Goal: Task Accomplishment & Management: Use online tool/utility

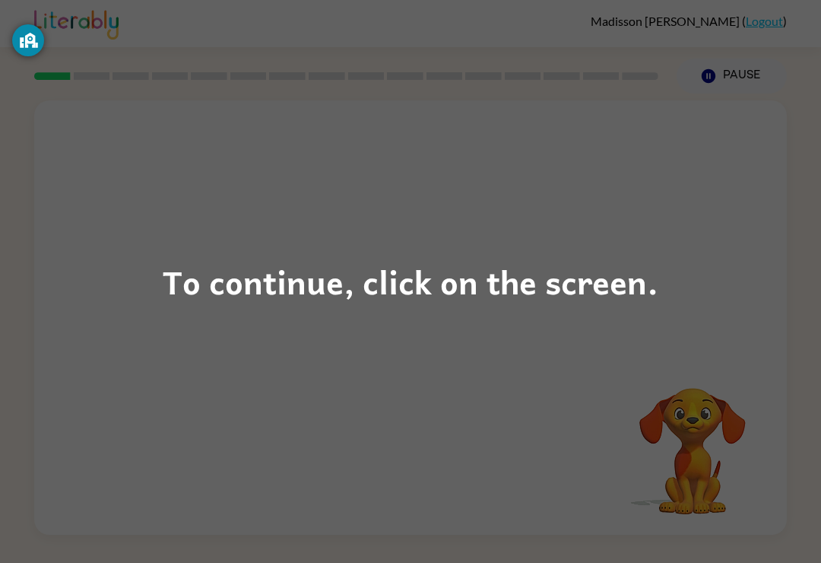
click at [418, 282] on div "To continue, click on the screen." at bounding box center [411, 282] width 496 height 52
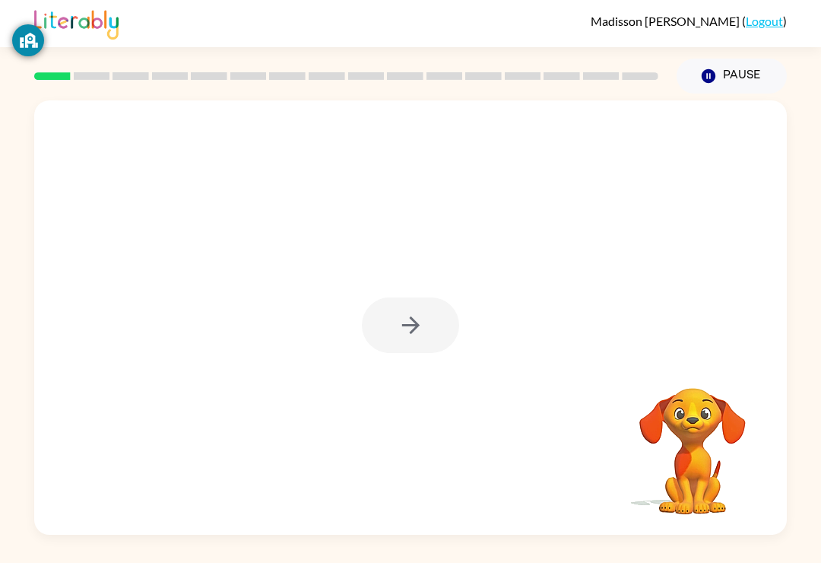
click at [419, 312] on div at bounding box center [410, 325] width 97 height 56
click at [431, 321] on button "button" at bounding box center [410, 325] width 97 height 56
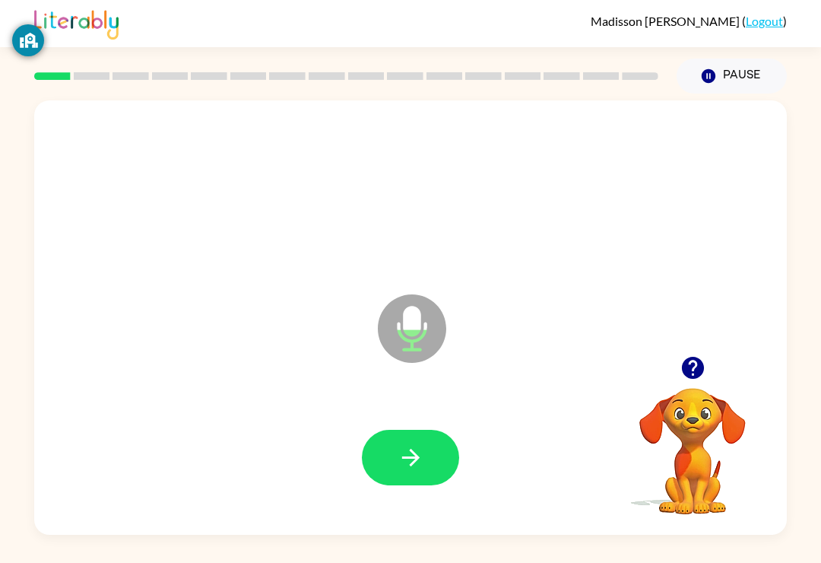
click at [395, 462] on button "button" at bounding box center [410, 458] width 97 height 56
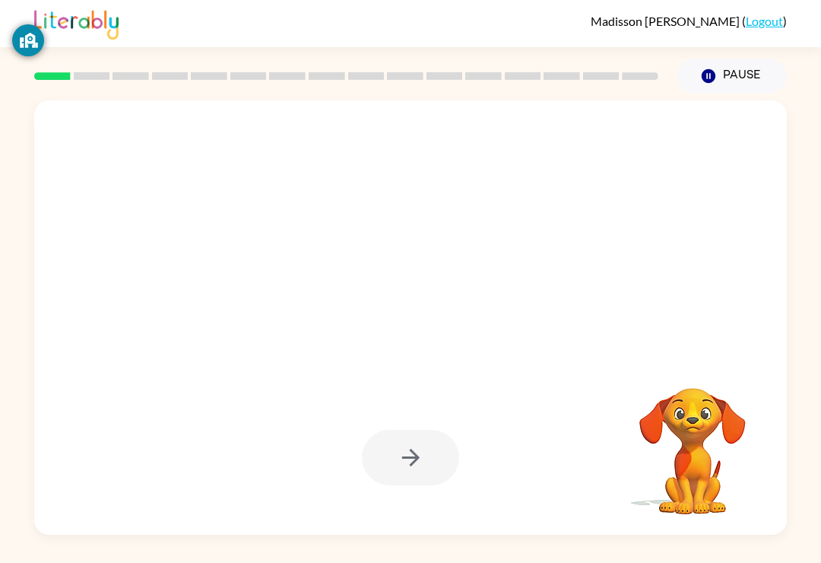
click at [395, 465] on div at bounding box center [410, 458] width 97 height 56
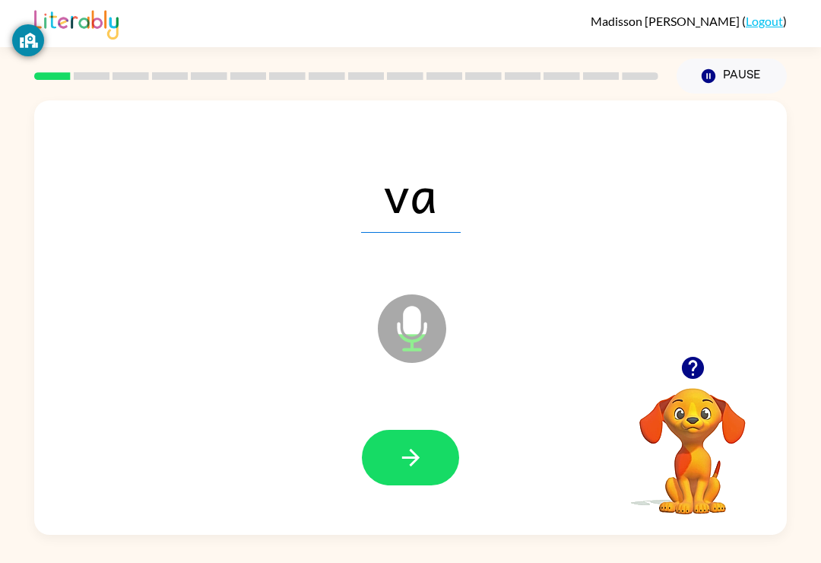
click at [399, 449] on icon "button" at bounding box center [411, 457] width 27 height 27
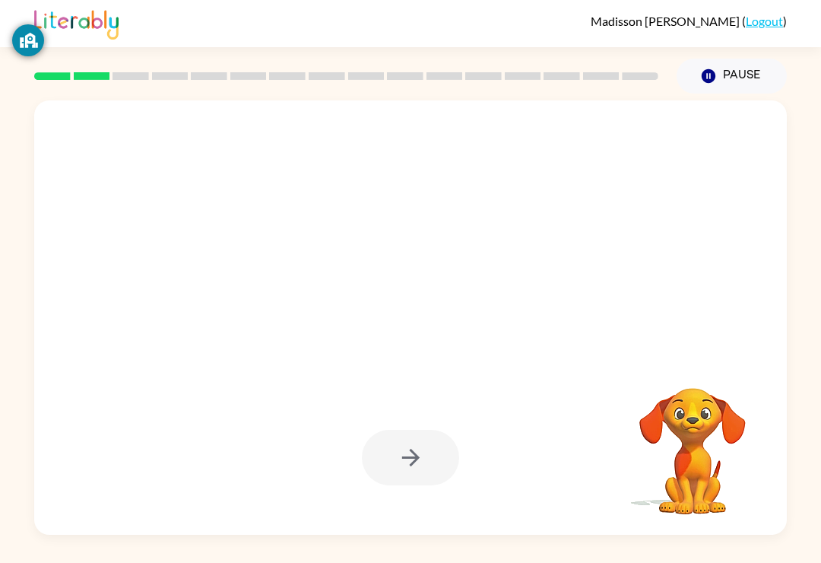
click at [1, 466] on div "Your browser must support playing .mp4 files to use Literably. Please try using…" at bounding box center [410, 314] width 821 height 441
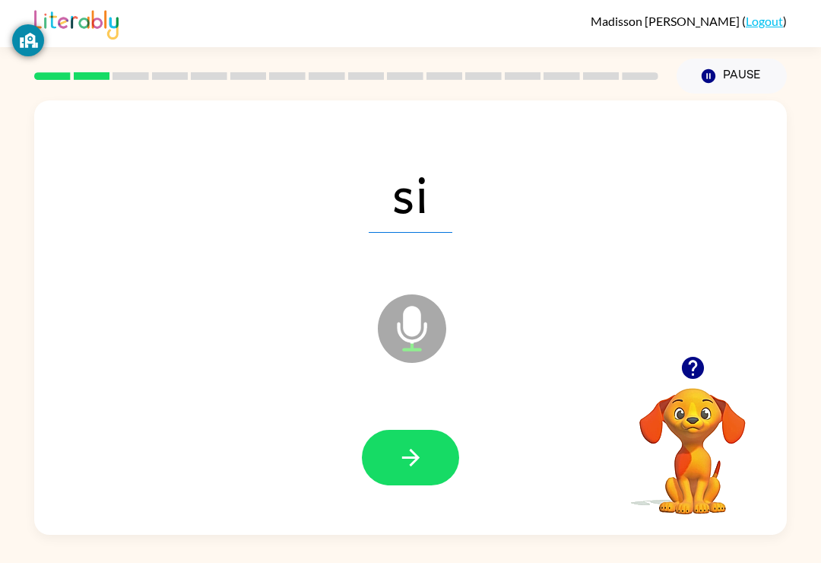
click at [401, 446] on icon "button" at bounding box center [411, 457] width 27 height 27
click at [414, 468] on icon "button" at bounding box center [411, 457] width 27 height 27
click at [410, 464] on icon "button" at bounding box center [411, 457] width 27 height 27
click at [409, 466] on icon "button" at bounding box center [411, 457] width 27 height 27
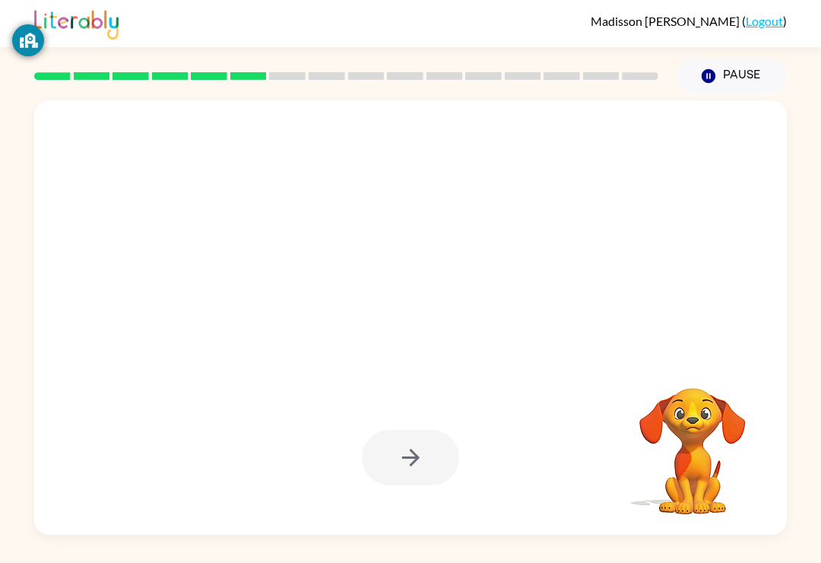
scroll to position [24, 0]
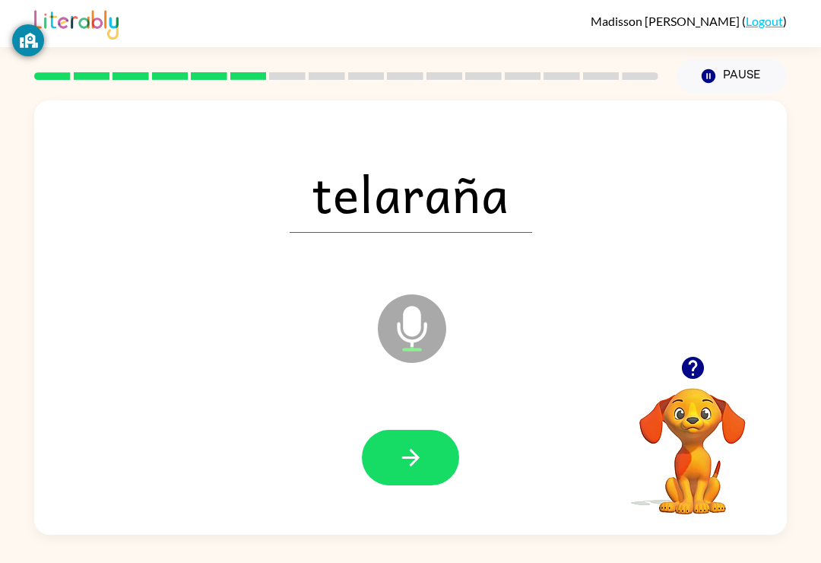
click at [388, 437] on button "button" at bounding box center [410, 458] width 97 height 56
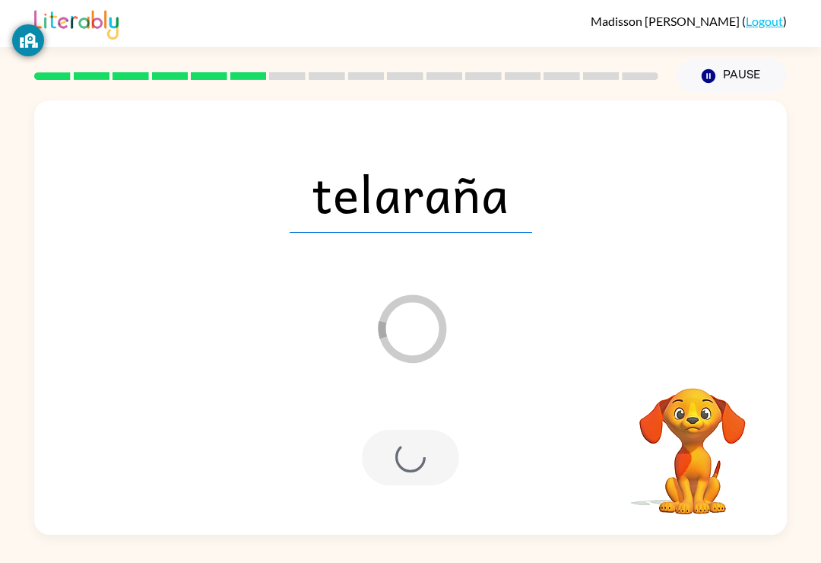
click at [390, 430] on div at bounding box center [410, 458] width 97 height 56
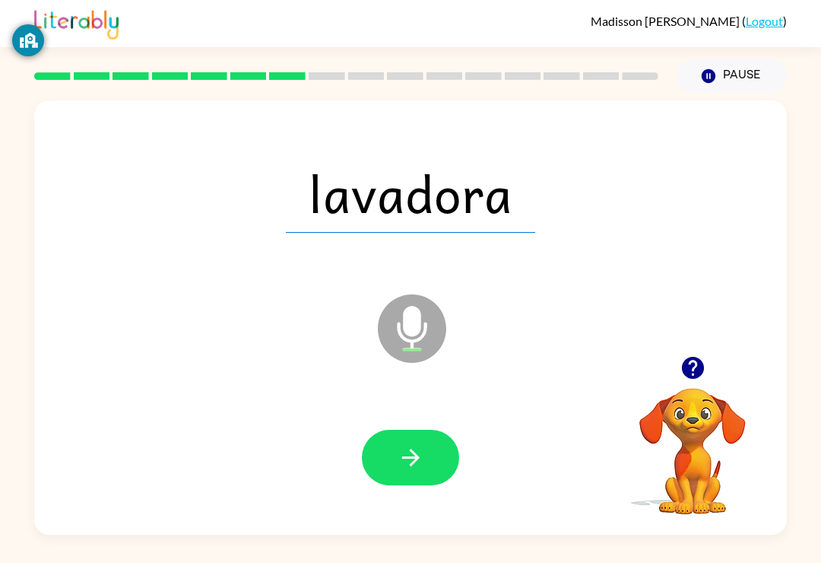
click at [338, 397] on div at bounding box center [410, 457] width 723 height 125
click at [396, 446] on button "button" at bounding box center [410, 458] width 97 height 56
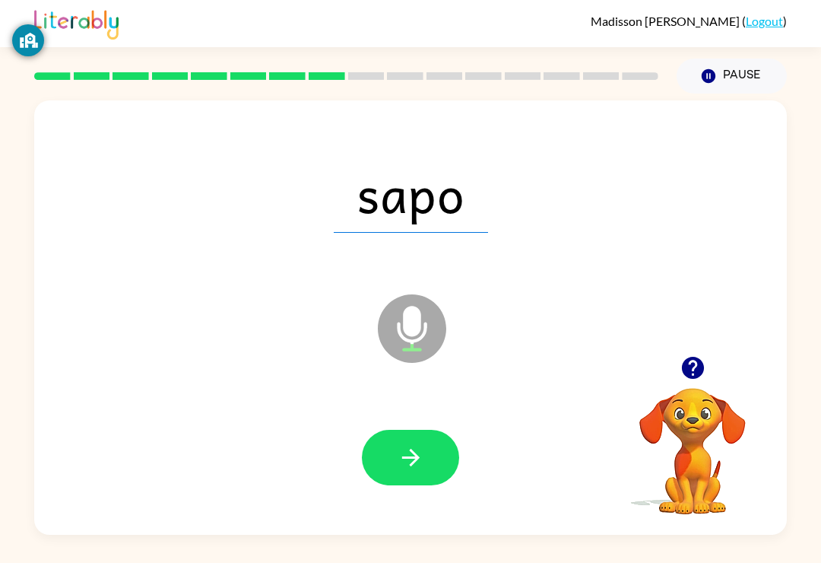
click at [398, 444] on icon "button" at bounding box center [411, 457] width 27 height 27
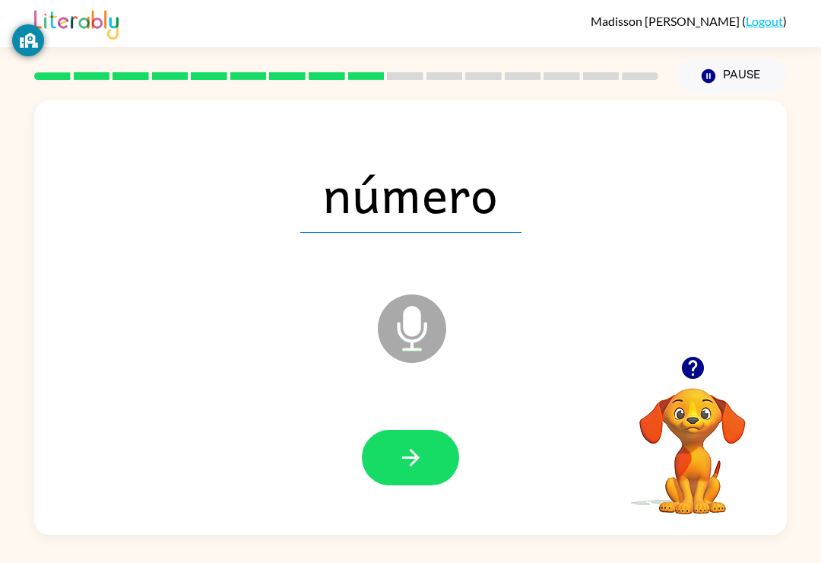
click at [408, 444] on icon "button" at bounding box center [411, 457] width 27 height 27
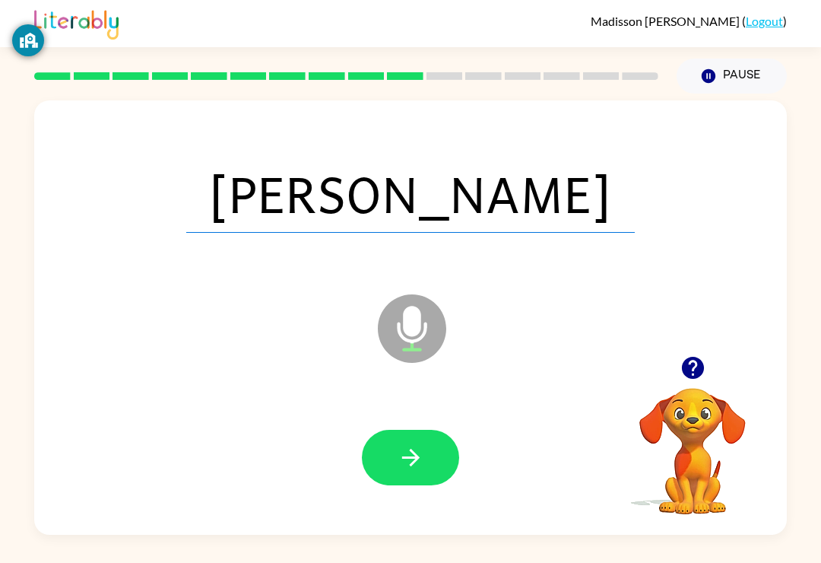
click at [396, 430] on button "button" at bounding box center [410, 458] width 97 height 56
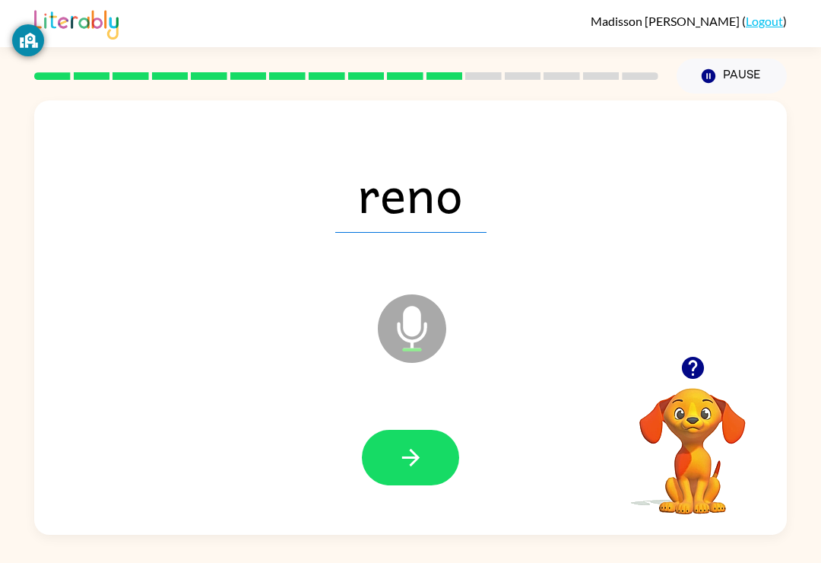
click at [402, 444] on icon "button" at bounding box center [411, 457] width 27 height 27
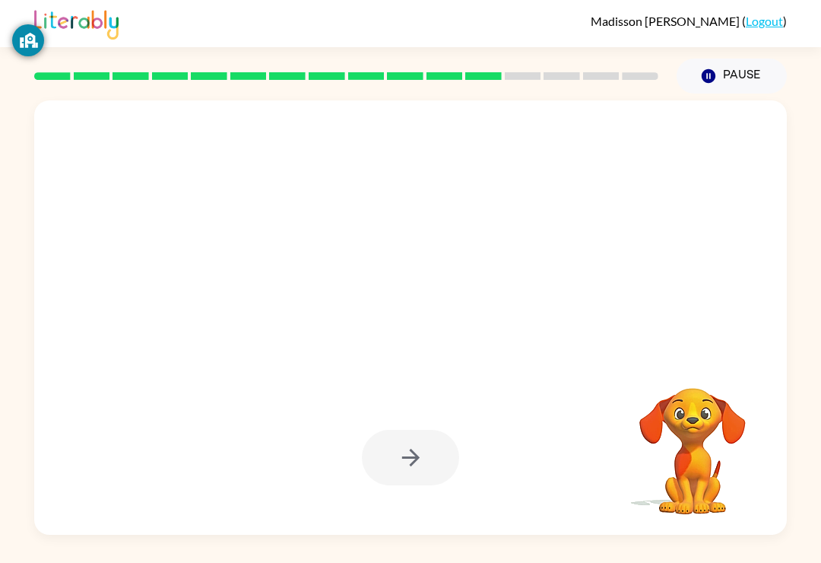
scroll to position [1, 0]
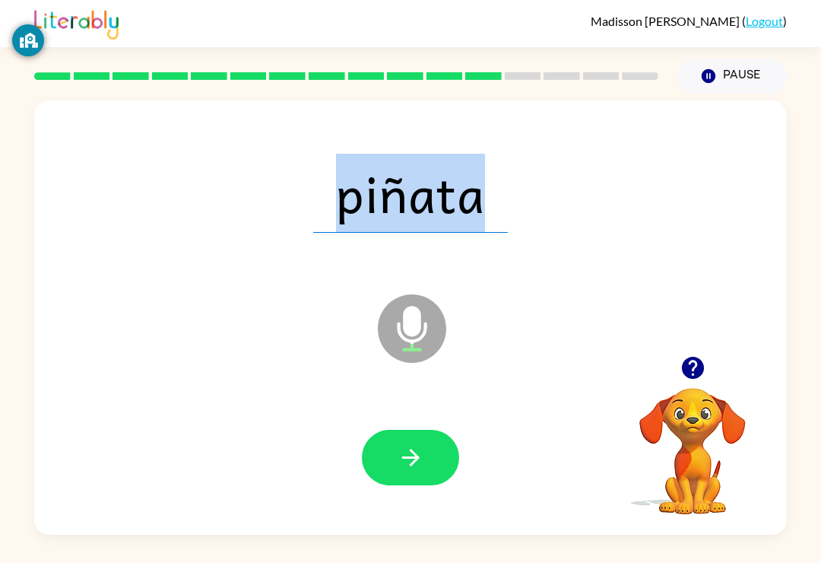
click at [406, 461] on icon "button" at bounding box center [411, 457] width 27 height 27
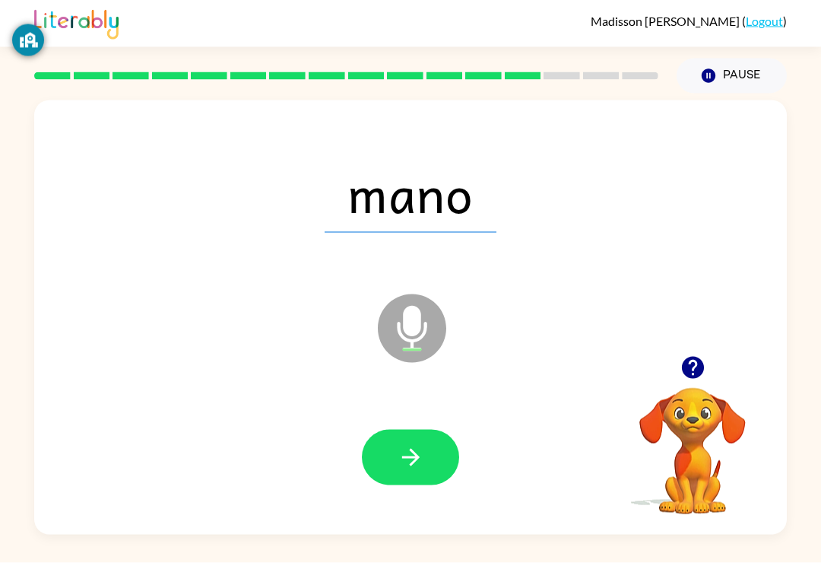
scroll to position [24, 0]
click at [398, 444] on icon "button" at bounding box center [411, 457] width 27 height 27
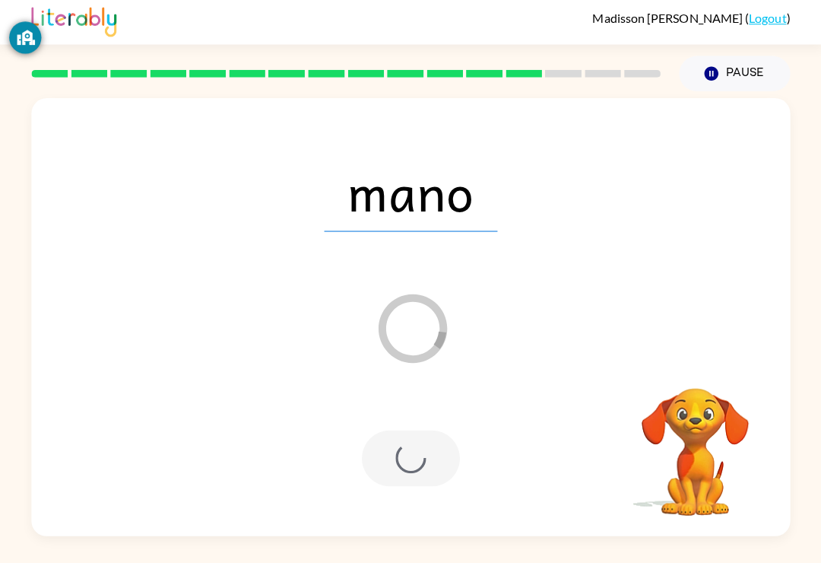
scroll to position [0, 0]
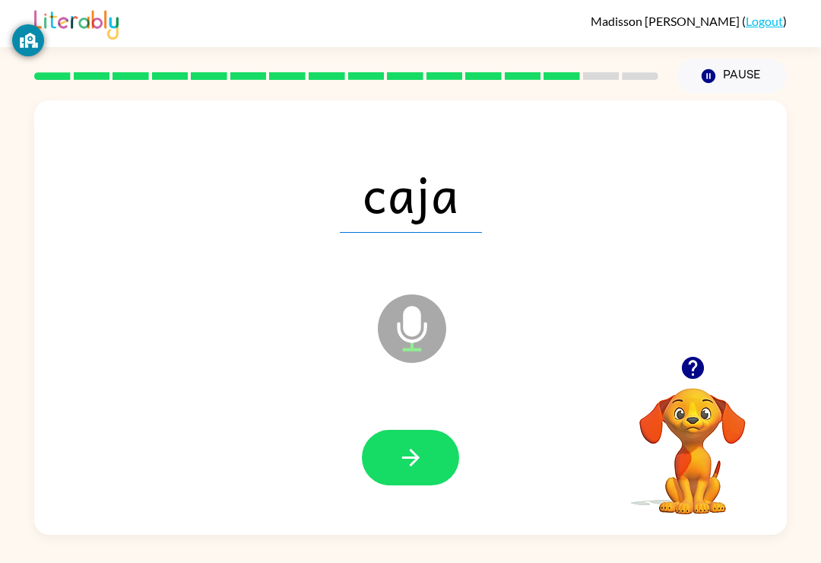
click at [431, 441] on button "button" at bounding box center [410, 458] width 97 height 56
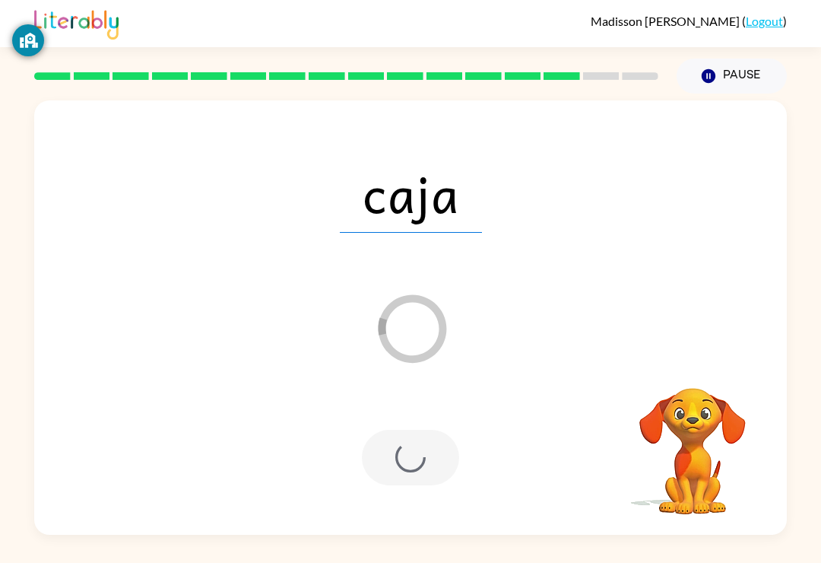
click at [421, 447] on div at bounding box center [410, 458] width 97 height 56
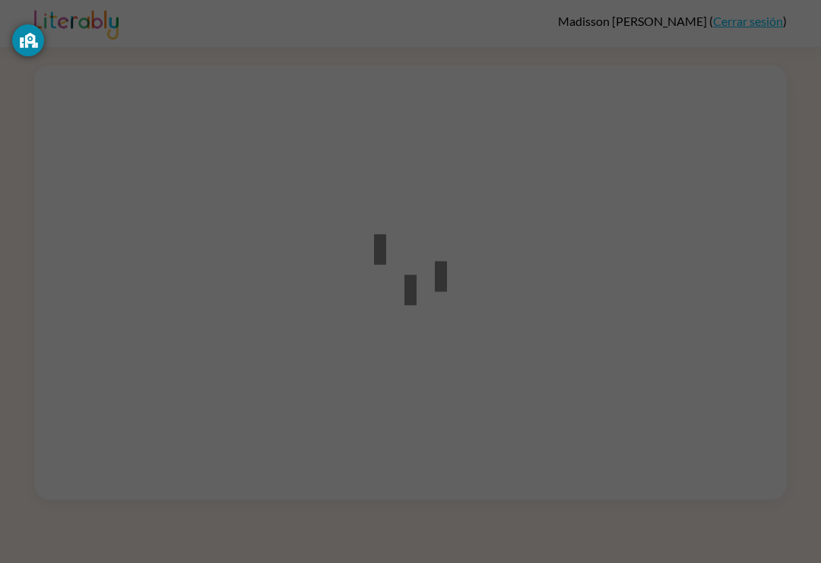
scroll to position [24, 0]
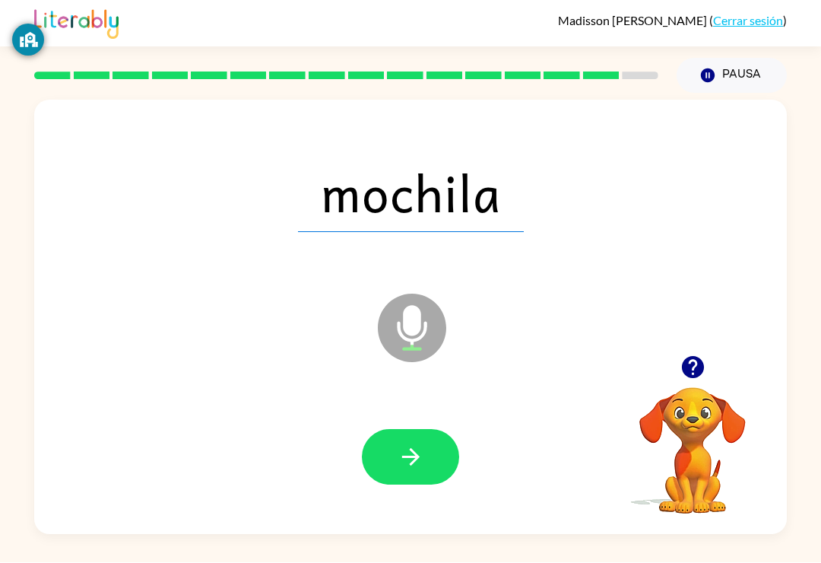
click at [411, 449] on icon "button" at bounding box center [410, 457] width 17 height 17
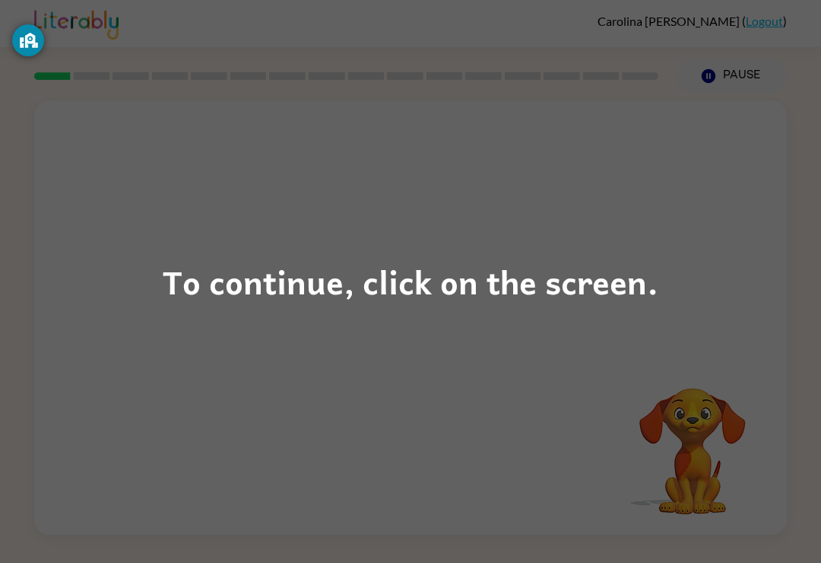
click at [410, 272] on div "To continue, click on the screen." at bounding box center [411, 282] width 496 height 52
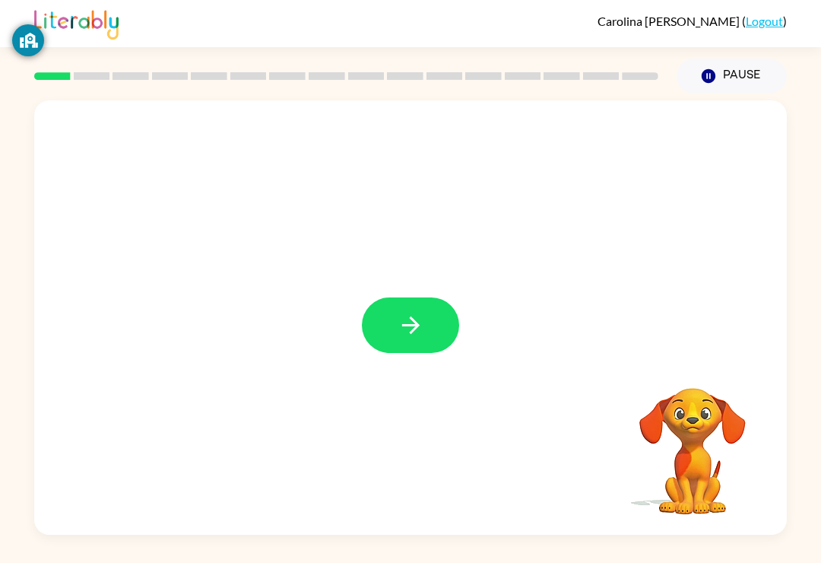
click at [424, 329] on button "button" at bounding box center [410, 325] width 97 height 56
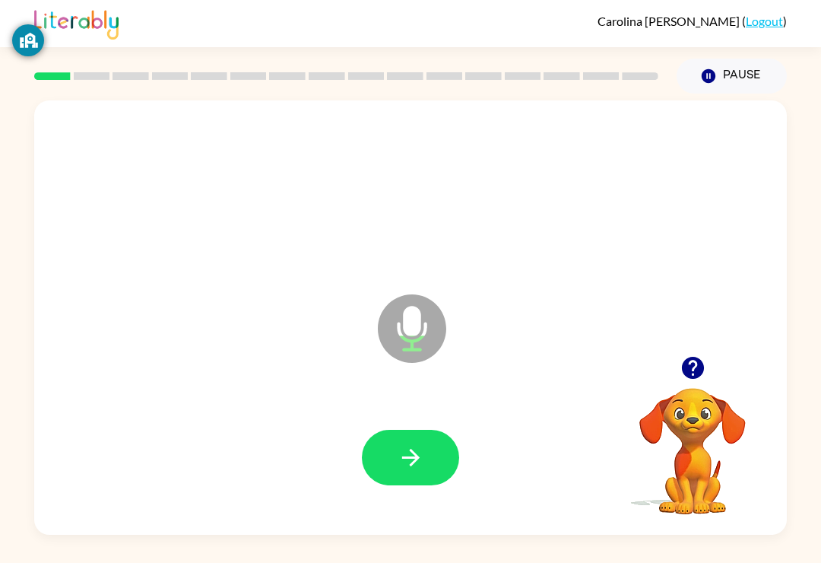
click at [414, 457] on icon "button" at bounding box center [410, 457] width 17 height 17
click at [427, 478] on button "button" at bounding box center [410, 458] width 97 height 56
click at [424, 477] on button "button" at bounding box center [410, 458] width 97 height 56
click at [430, 470] on button "button" at bounding box center [410, 458] width 97 height 56
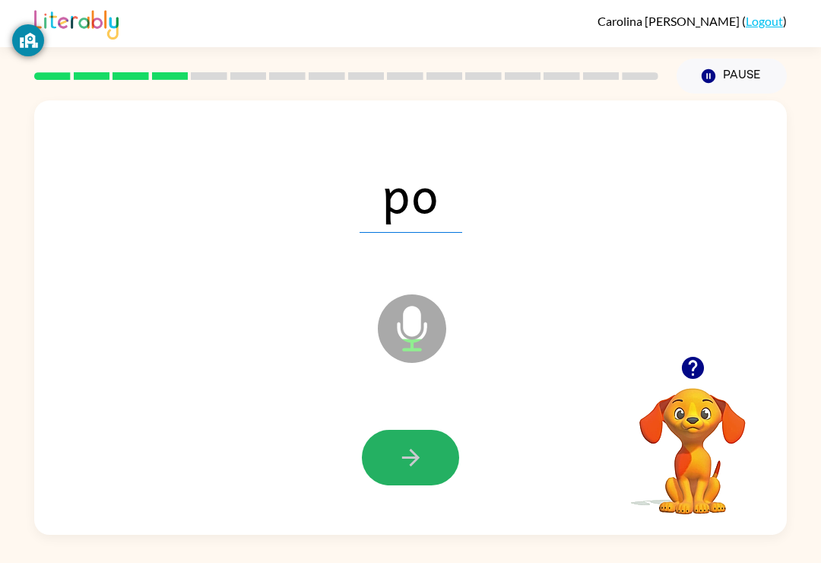
click at [408, 439] on button "button" at bounding box center [410, 458] width 97 height 56
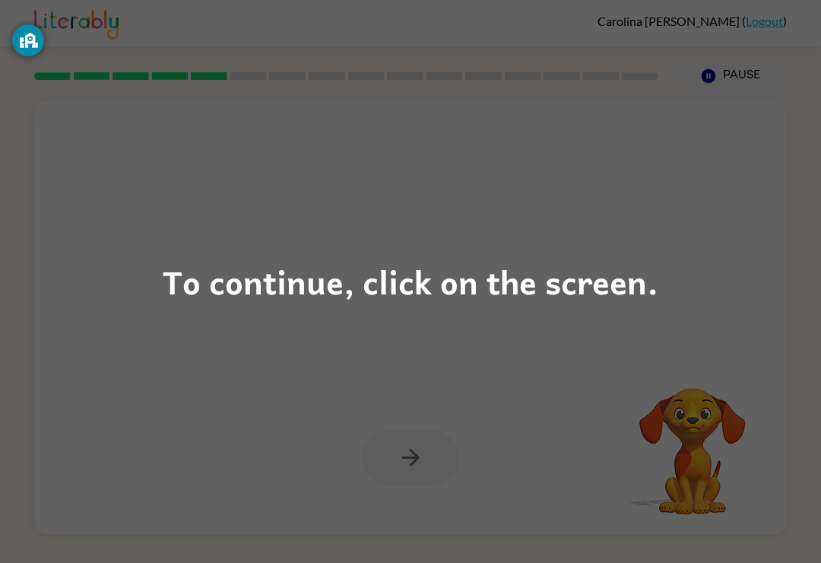
click at [427, 351] on div "To continue, click on the screen." at bounding box center [410, 281] width 821 height 563
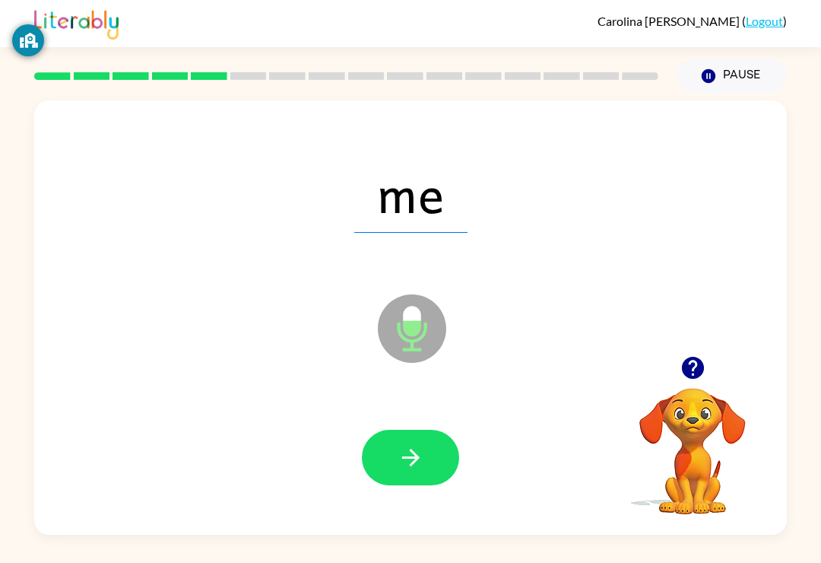
click at [426, 458] on button "button" at bounding box center [410, 458] width 97 height 56
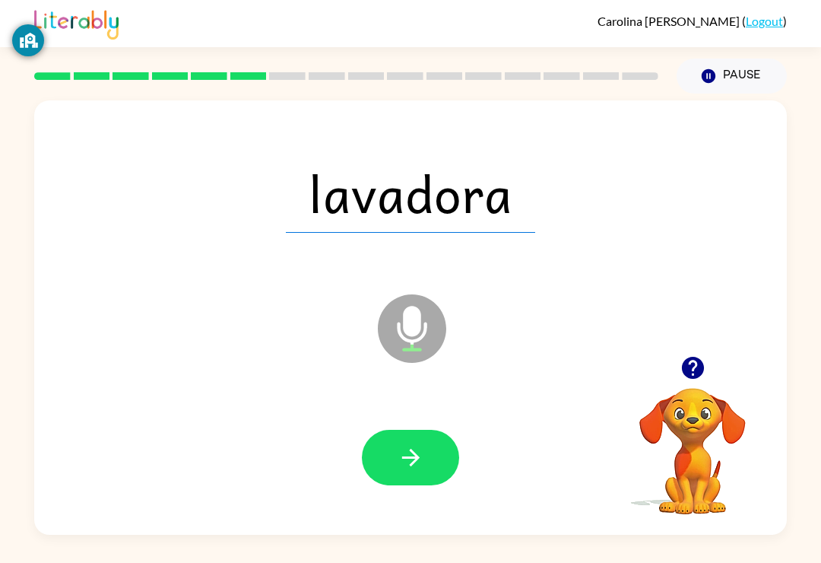
click at [408, 468] on icon "button" at bounding box center [411, 457] width 27 height 27
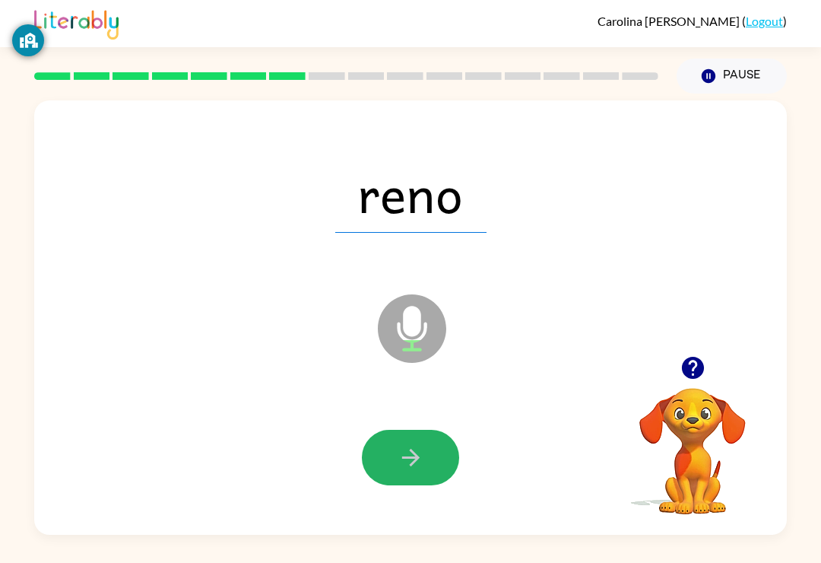
click at [401, 455] on icon "button" at bounding box center [411, 457] width 27 height 27
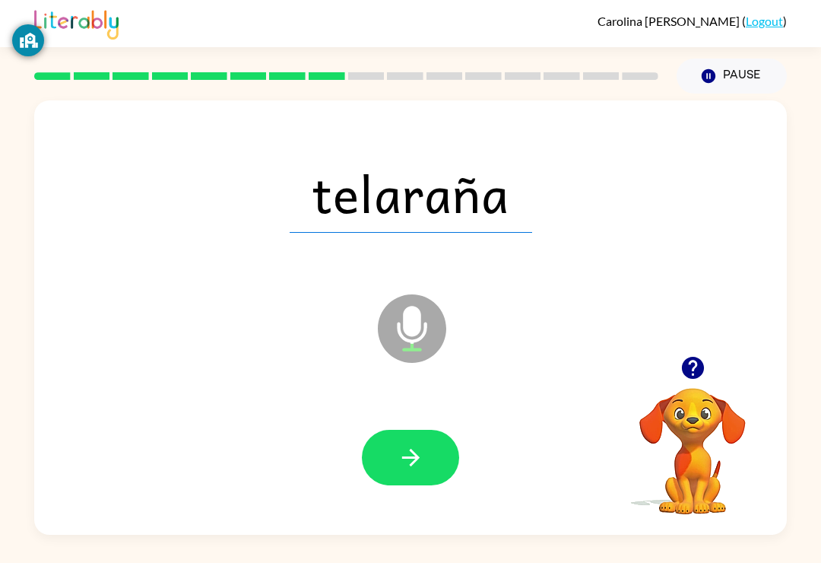
click at [405, 484] on button "button" at bounding box center [410, 458] width 97 height 56
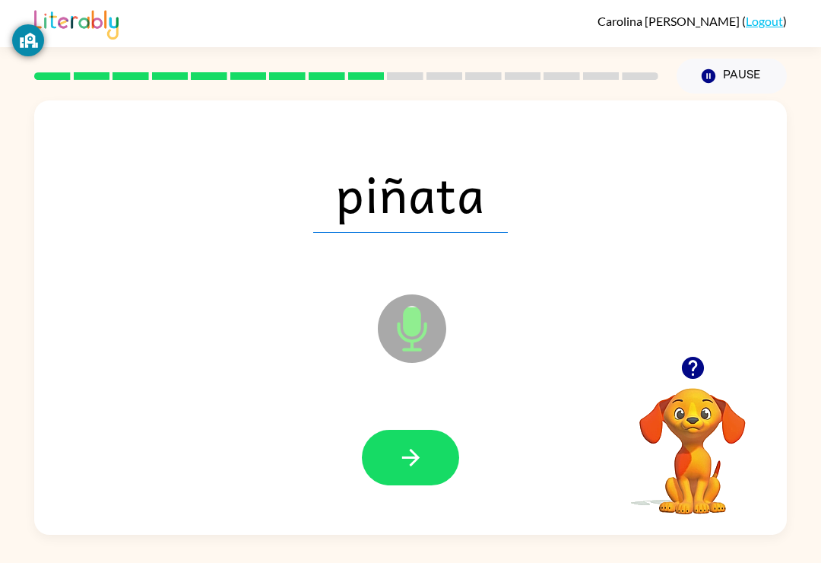
click at [414, 469] on icon "button" at bounding box center [411, 457] width 27 height 27
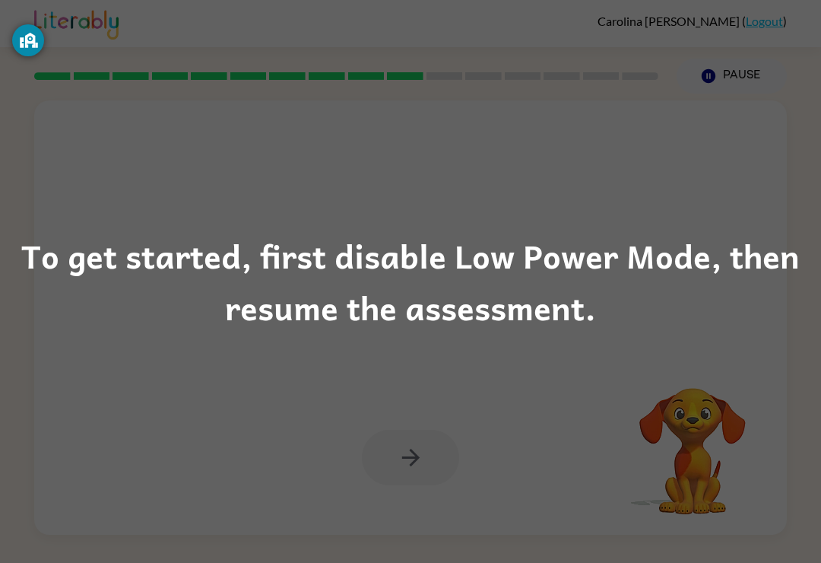
click at [345, 407] on div "To get started, first disable Low Power Mode, then resume the assessment." at bounding box center [410, 281] width 821 height 563
click at [441, 376] on div "To get started, first disable Low Power Mode, then resume the assessment." at bounding box center [410, 281] width 821 height 563
click at [498, 361] on div "To get started, first disable Low Power Mode, then resume the assessment." at bounding box center [410, 281] width 821 height 563
click at [505, 366] on div "To get started, first disable Low Power Mode, then resume the assessment." at bounding box center [410, 281] width 821 height 563
click at [726, 106] on div "To get started, first disable Low Power Mode, then resume the assessment." at bounding box center [410, 281] width 821 height 563
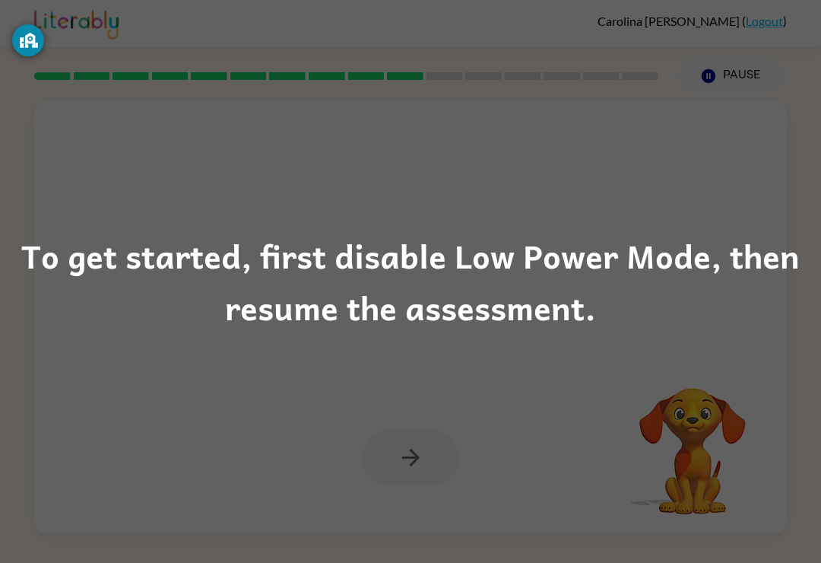
click at [725, 188] on div "To get started, first disable Low Power Mode, then resume the assessment." at bounding box center [410, 281] width 821 height 563
click at [726, 199] on div "To get started, first disable Low Power Mode, then resume the assessment." at bounding box center [410, 281] width 821 height 563
click at [735, 300] on div "To get started, first disable Low Power Mode, then resume the assessment." at bounding box center [410, 281] width 821 height 103
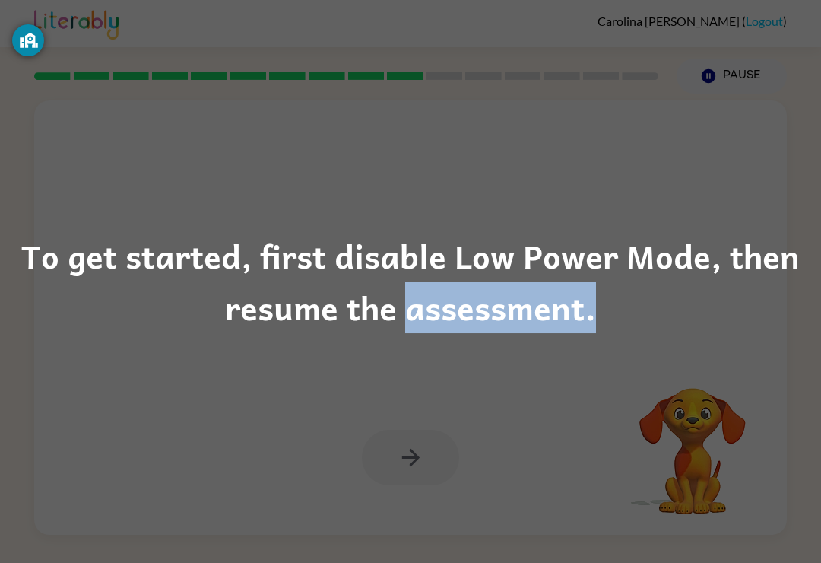
click at [748, 332] on div "To get started, first disable Low Power Mode, then resume the assessment." at bounding box center [410, 281] width 821 height 103
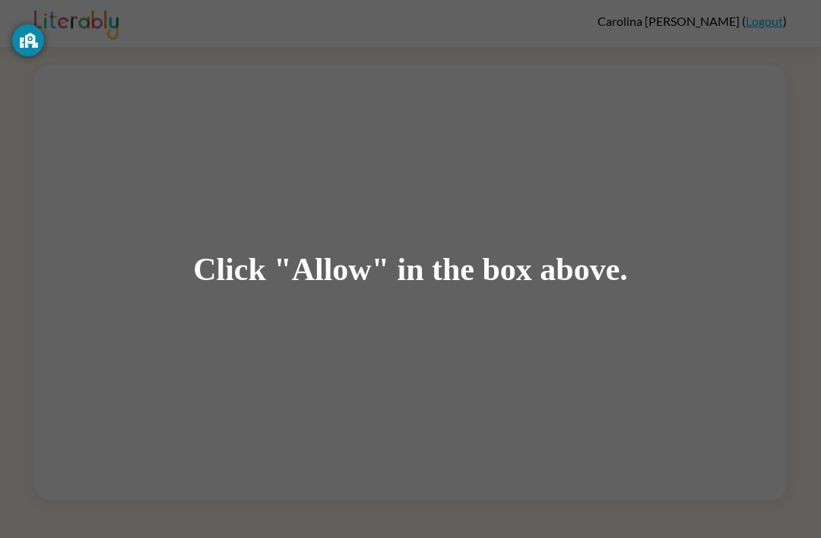
click at [480, 241] on div "Click "Allow" in the box above." at bounding box center [410, 269] width 821 height 538
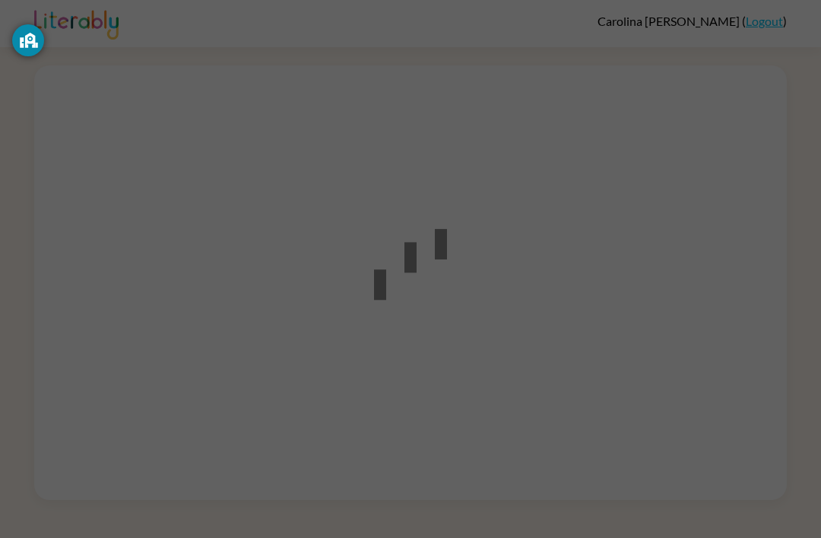
click at [470, 187] on div at bounding box center [410, 269] width 137 height 172
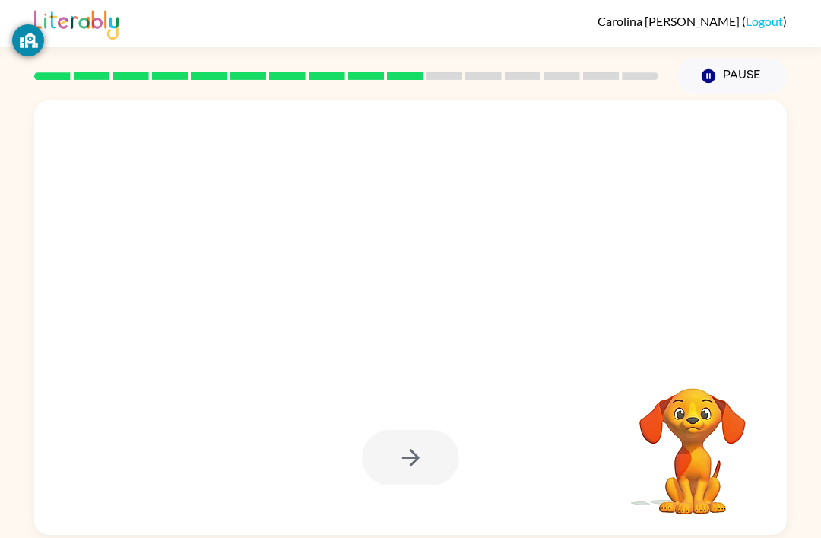
click at [411, 453] on div at bounding box center [410, 458] width 97 height 56
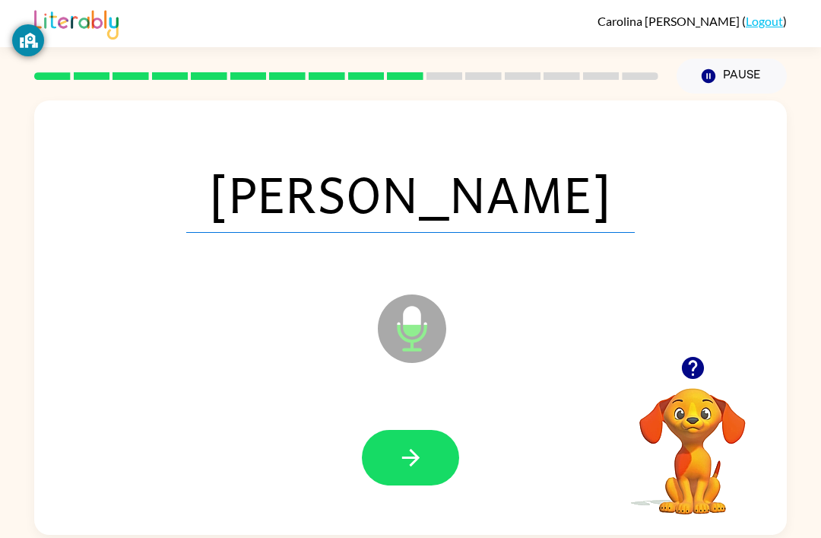
click at [421, 437] on button "button" at bounding box center [410, 458] width 97 height 56
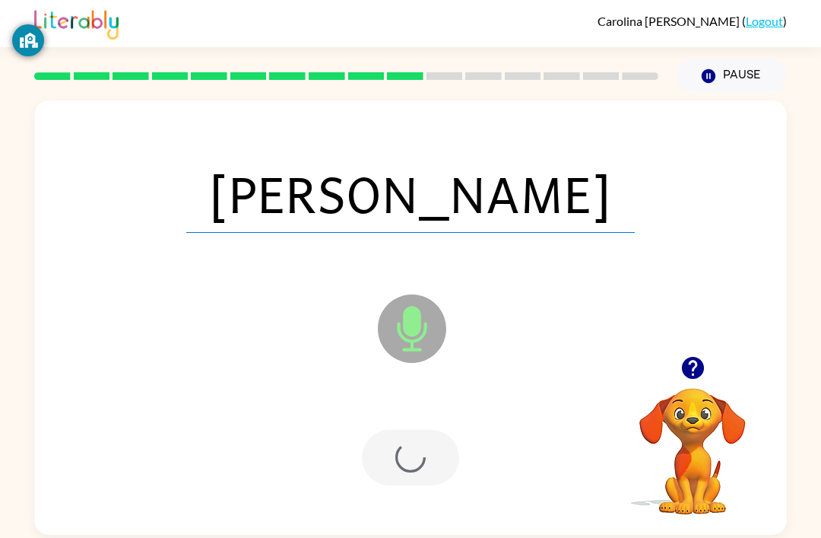
click at [696, 364] on icon "button" at bounding box center [693, 367] width 27 height 27
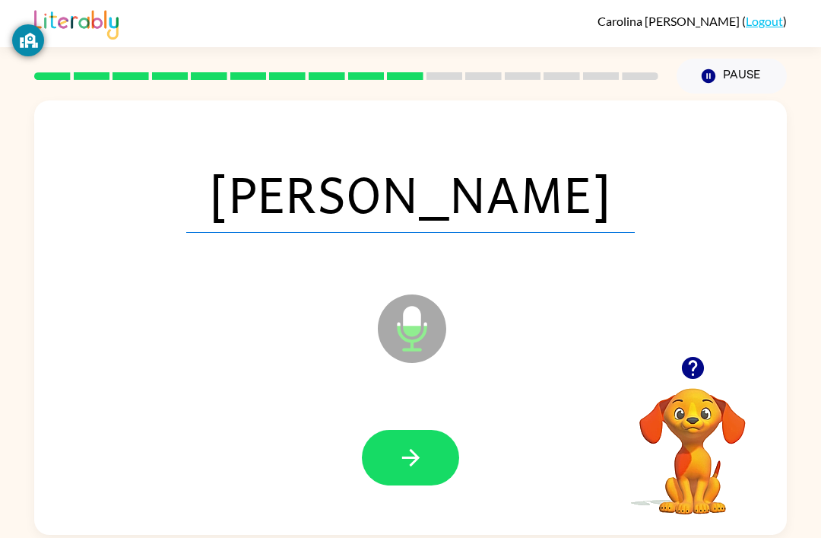
click at [411, 461] on icon "button" at bounding box center [410, 457] width 17 height 17
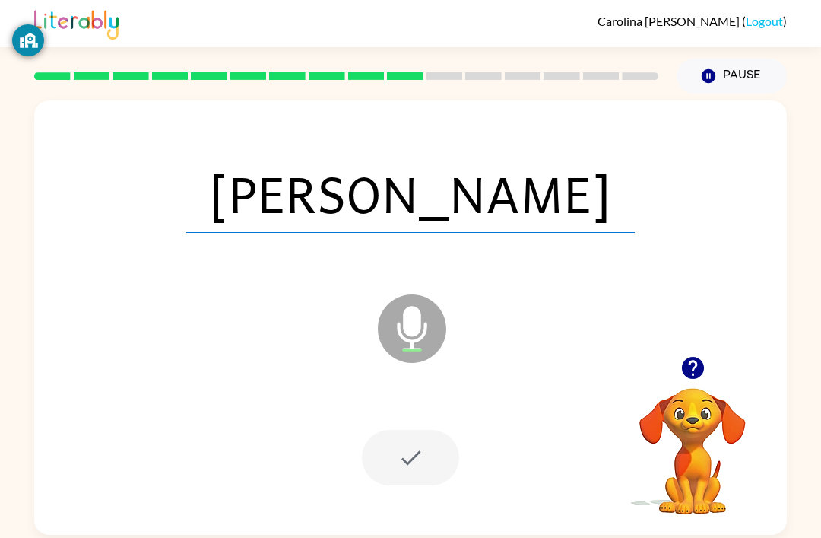
click at [400, 477] on div at bounding box center [410, 458] width 97 height 56
click at [410, 462] on div at bounding box center [410, 458] width 97 height 56
click at [421, 465] on div at bounding box center [410, 458] width 97 height 56
click at [411, 459] on div at bounding box center [410, 458] width 97 height 56
click at [410, 458] on div at bounding box center [410, 458] width 97 height 56
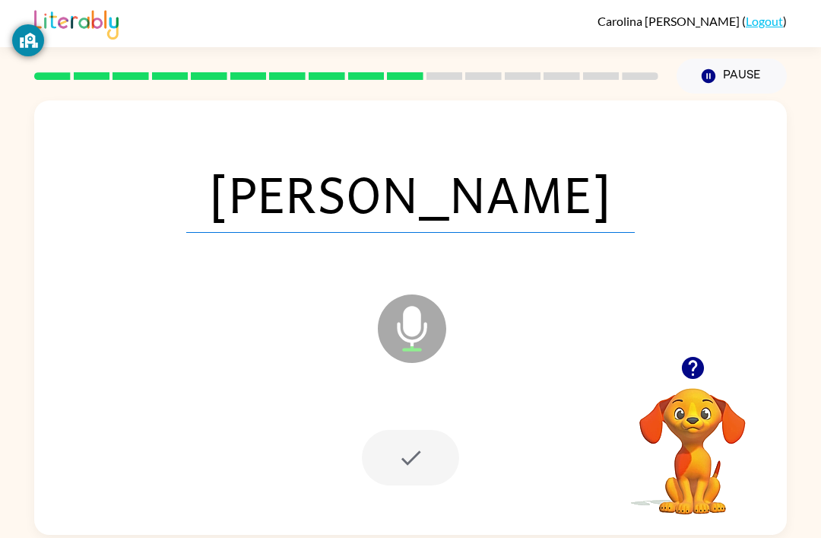
click at [424, 460] on div at bounding box center [410, 458] width 97 height 56
click at [411, 452] on div at bounding box center [410, 458] width 97 height 56
click at [694, 377] on icon "button" at bounding box center [693, 367] width 27 height 27
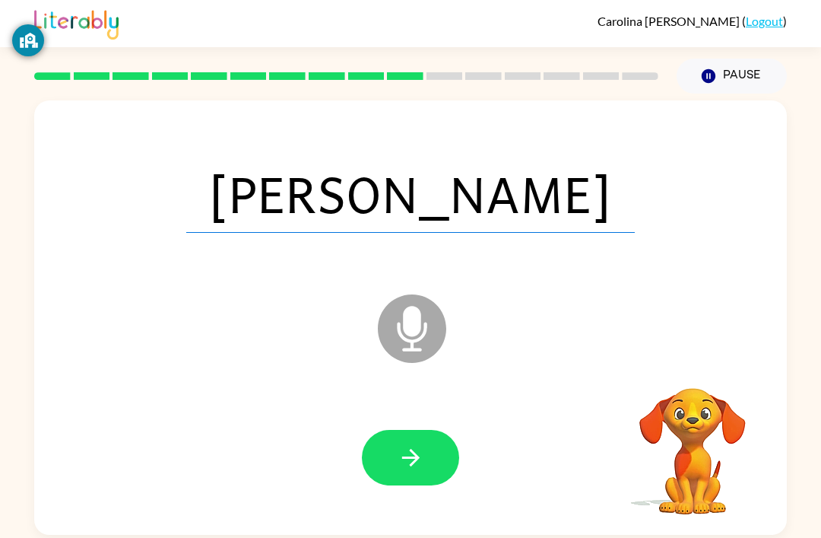
click at [402, 465] on icon "button" at bounding box center [411, 457] width 27 height 27
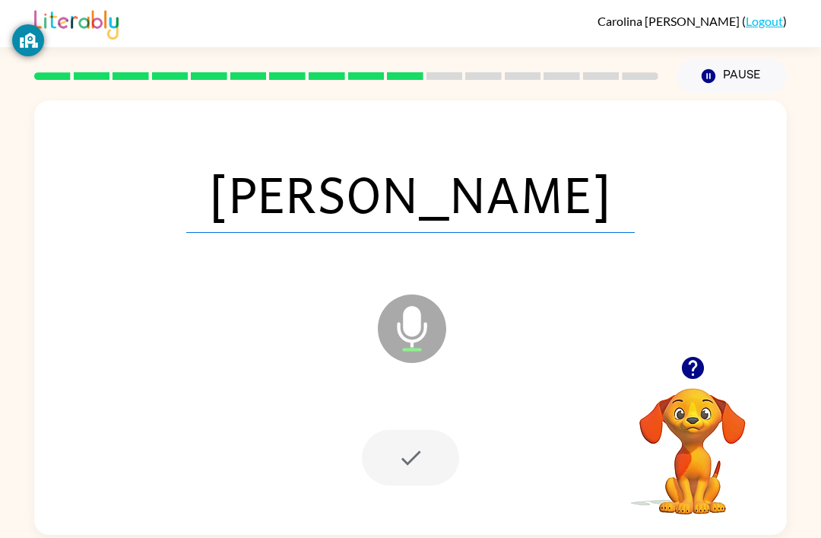
click at [405, 463] on div at bounding box center [410, 458] width 97 height 56
click at [566, 328] on icon "Microphone The Microphone is here when it is your turn to talk" at bounding box center [488, 348] width 228 height 114
click at [695, 375] on icon "button" at bounding box center [692, 368] width 22 height 22
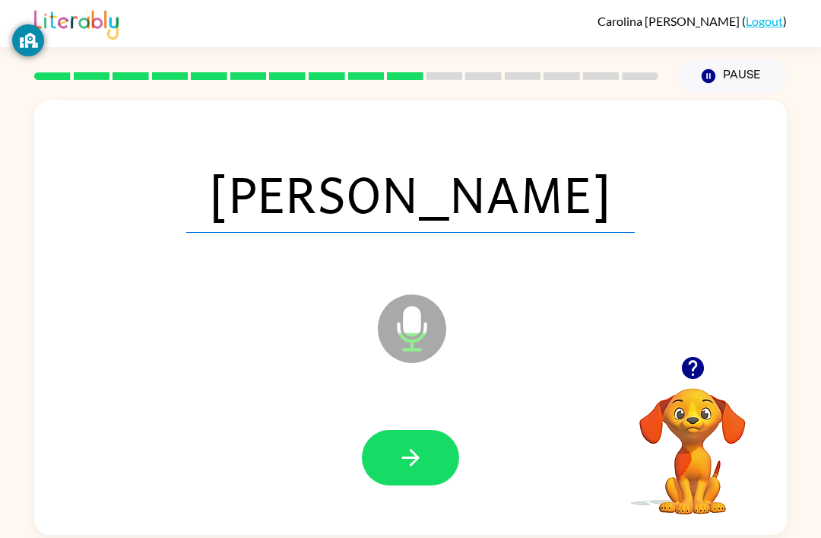
click at [421, 469] on icon "button" at bounding box center [411, 457] width 27 height 27
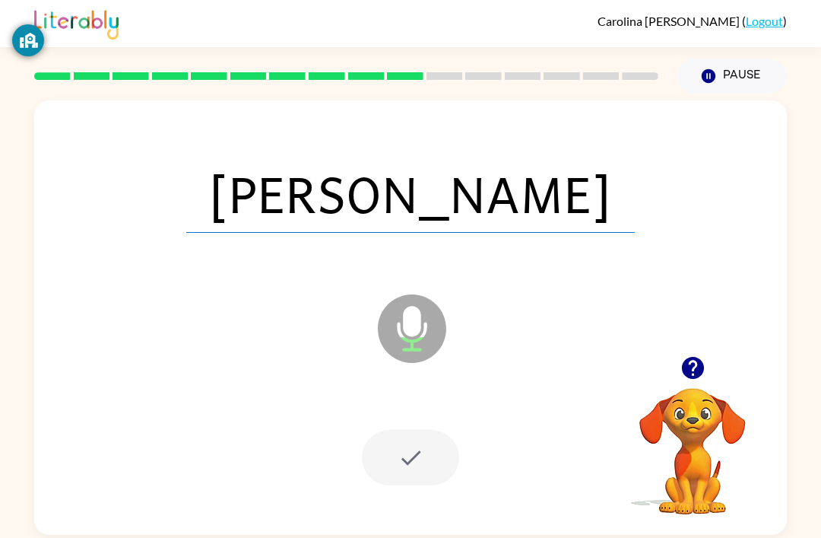
click at [468, 532] on div "[PERSON_NAME] Microphone The Microphone is here when it is your turn to talk" at bounding box center [410, 317] width 753 height 434
click at [390, 442] on div at bounding box center [410, 458] width 97 height 56
click at [389, 441] on div at bounding box center [410, 458] width 97 height 56
click at [402, 440] on div at bounding box center [410, 458] width 97 height 56
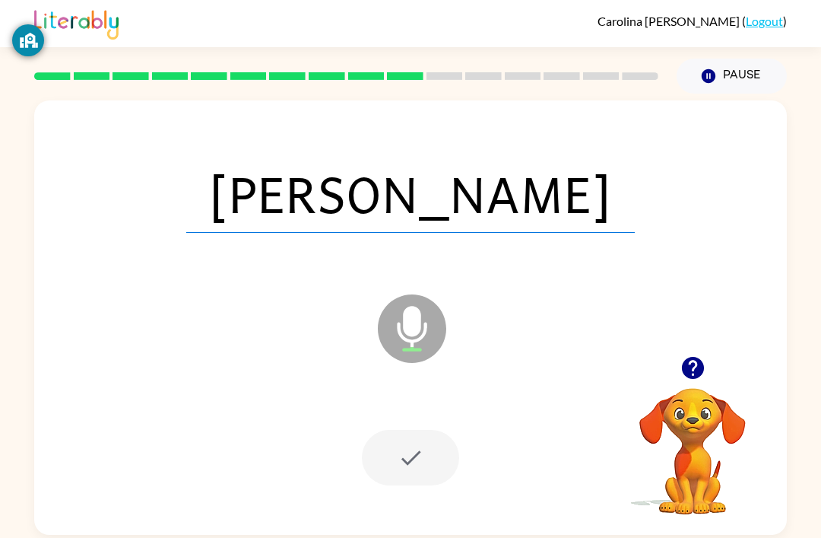
click at [411, 451] on div at bounding box center [410, 458] width 97 height 56
click at [412, 462] on div at bounding box center [410, 458] width 97 height 56
click at [433, 456] on div at bounding box center [410, 458] width 97 height 56
click at [432, 456] on div at bounding box center [410, 458] width 97 height 56
click at [422, 470] on div at bounding box center [410, 458] width 97 height 56
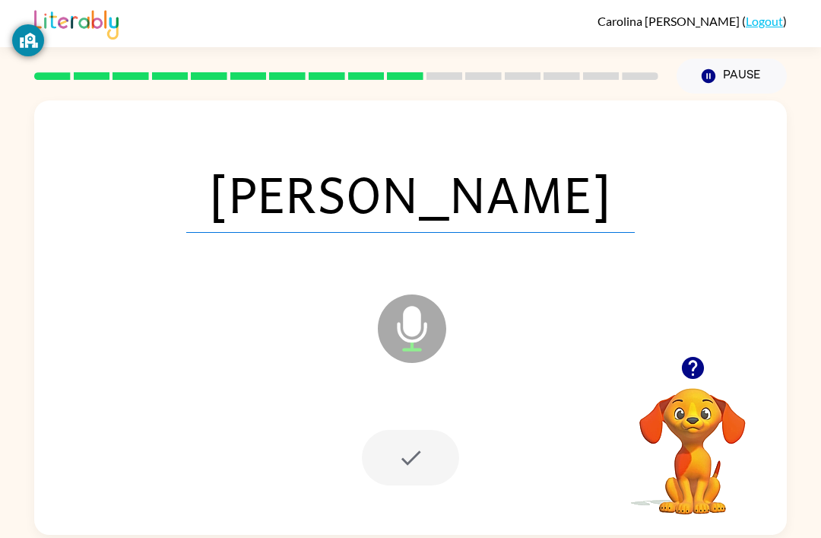
click at [694, 360] on icon "button" at bounding box center [693, 367] width 27 height 27
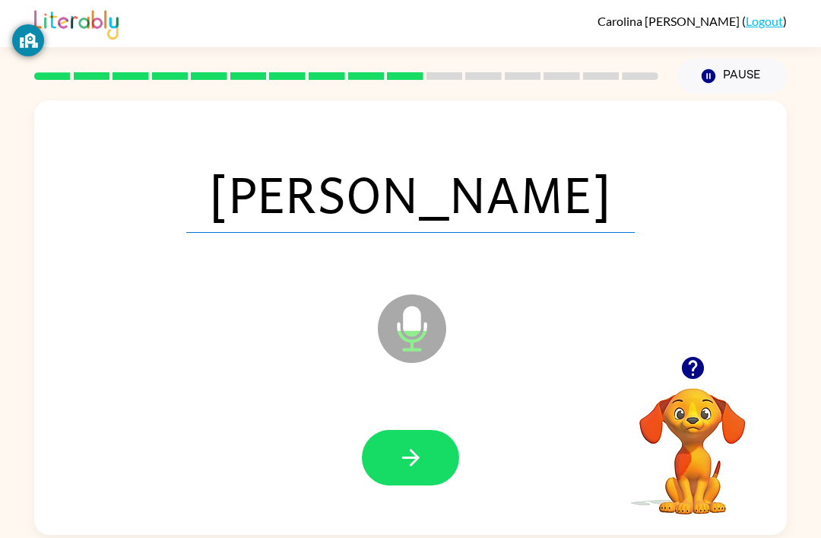
click at [422, 456] on icon "button" at bounding box center [411, 457] width 27 height 27
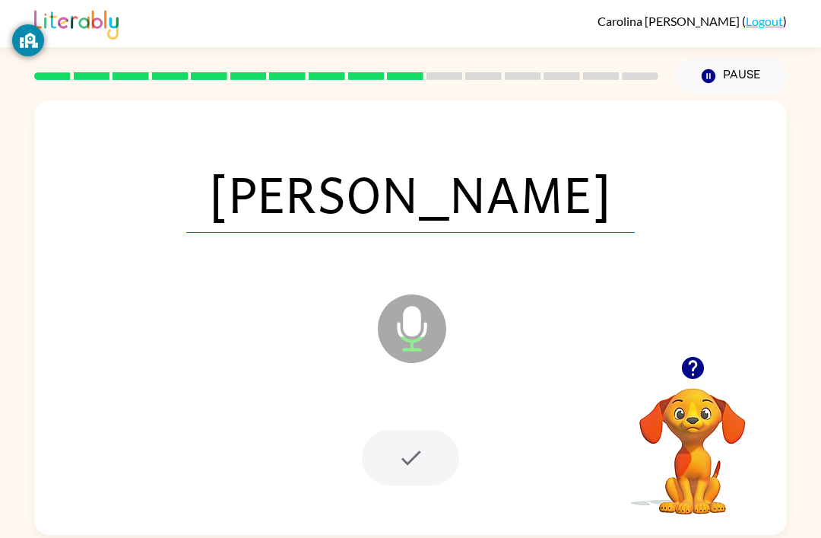
click at [428, 462] on div at bounding box center [410, 458] width 97 height 56
click at [428, 461] on div at bounding box center [410, 458] width 97 height 56
click at [414, 453] on div at bounding box center [410, 458] width 97 height 56
click at [430, 310] on icon at bounding box center [412, 328] width 68 height 68
click at [421, 321] on icon at bounding box center [412, 328] width 68 height 68
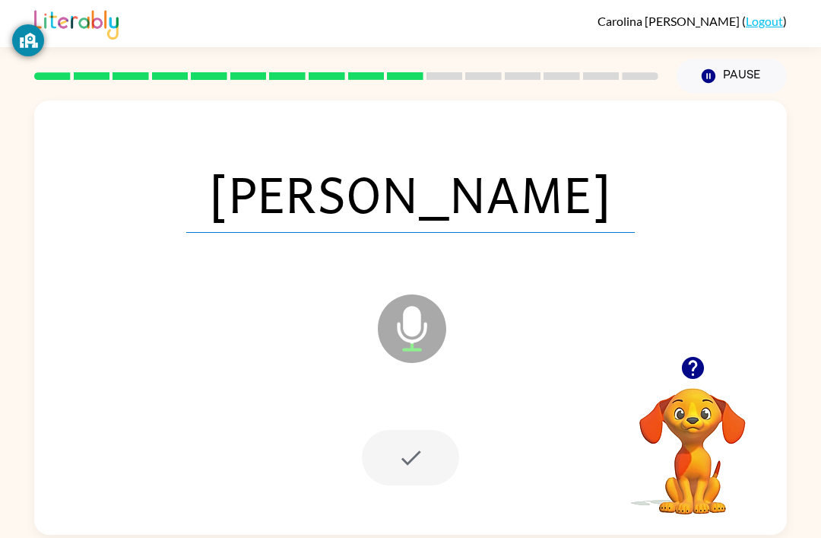
click at [430, 418] on div at bounding box center [410, 457] width 723 height 125
click at [463, 474] on div at bounding box center [410, 457] width 723 height 125
click at [414, 309] on icon "Microphone The Microphone is here when it is your turn to talk" at bounding box center [488, 348] width 228 height 114
click at [697, 357] on icon "button" at bounding box center [692, 368] width 22 height 22
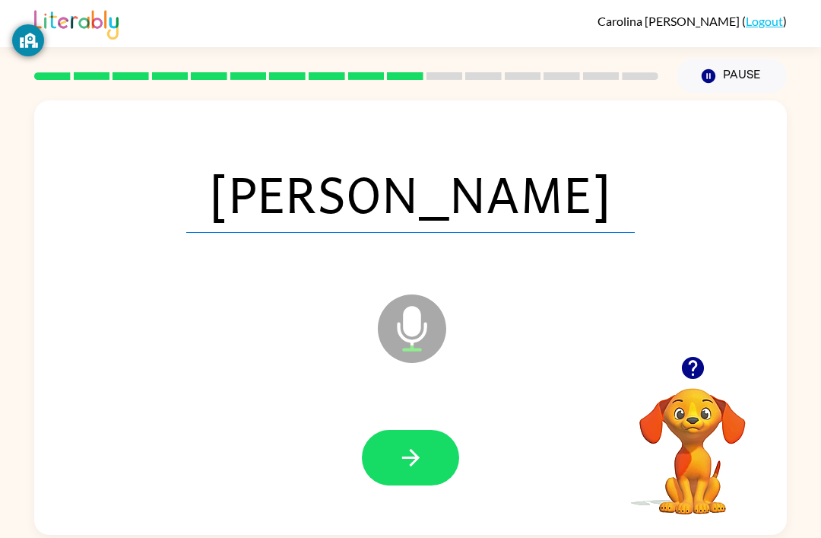
click at [423, 444] on icon "button" at bounding box center [411, 457] width 27 height 27
click at [418, 430] on div at bounding box center [410, 458] width 97 height 56
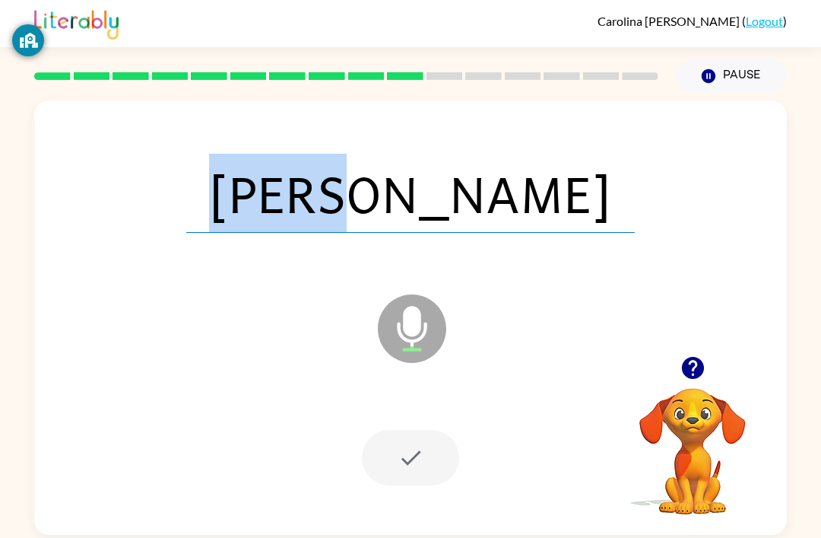
click at [426, 417] on div at bounding box center [410, 457] width 723 height 125
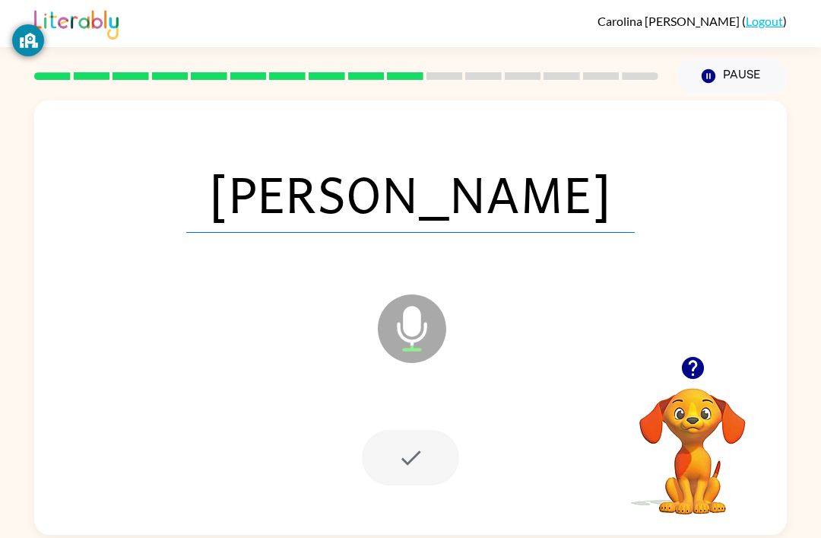
click at [708, 348] on button "button" at bounding box center [693, 367] width 39 height 39
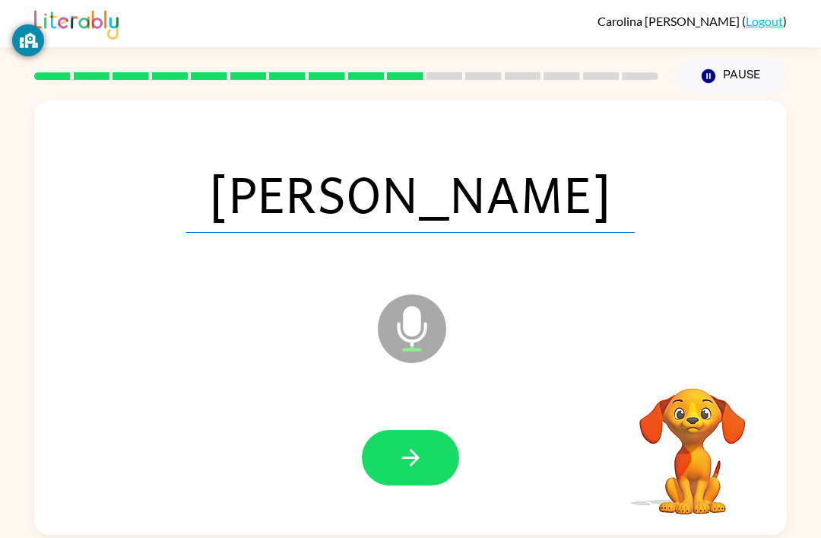
click at [710, 347] on div "[PERSON_NAME] Microphone The Microphone is here when it is your turn to talk" at bounding box center [410, 317] width 753 height 434
click at [427, 459] on button "button" at bounding box center [410, 458] width 97 height 56
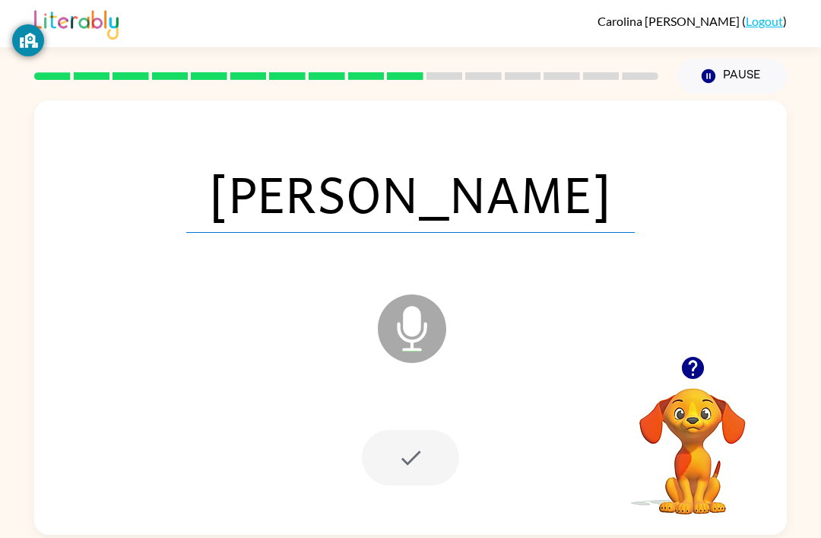
click at [426, 459] on div at bounding box center [410, 458] width 97 height 56
click at [412, 443] on div at bounding box center [410, 458] width 97 height 56
click at [412, 444] on div at bounding box center [410, 458] width 97 height 56
click at [695, 357] on icon "button" at bounding box center [692, 368] width 22 height 22
click at [411, 444] on icon "button" at bounding box center [411, 457] width 27 height 27
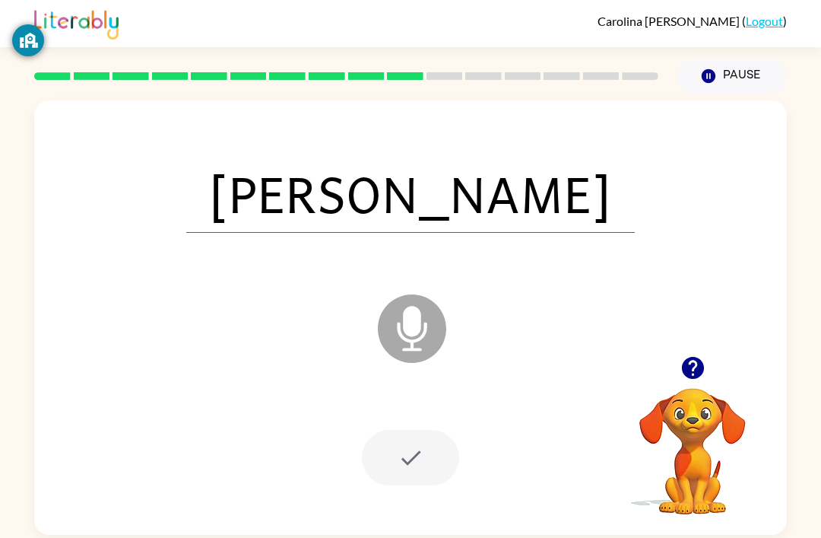
scroll to position [0, 0]
click at [418, 446] on div at bounding box center [410, 458] width 97 height 56
click at [716, 362] on div at bounding box center [693, 367] width 152 height 39
click at [683, 380] on icon "button" at bounding box center [693, 367] width 27 height 27
click at [418, 456] on icon "button" at bounding box center [411, 457] width 27 height 27
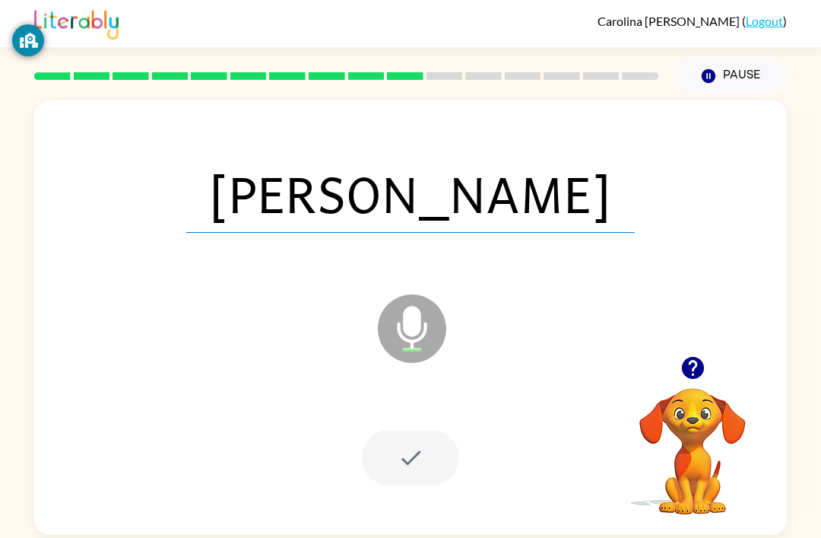
click at [686, 370] on icon "button" at bounding box center [692, 368] width 22 height 22
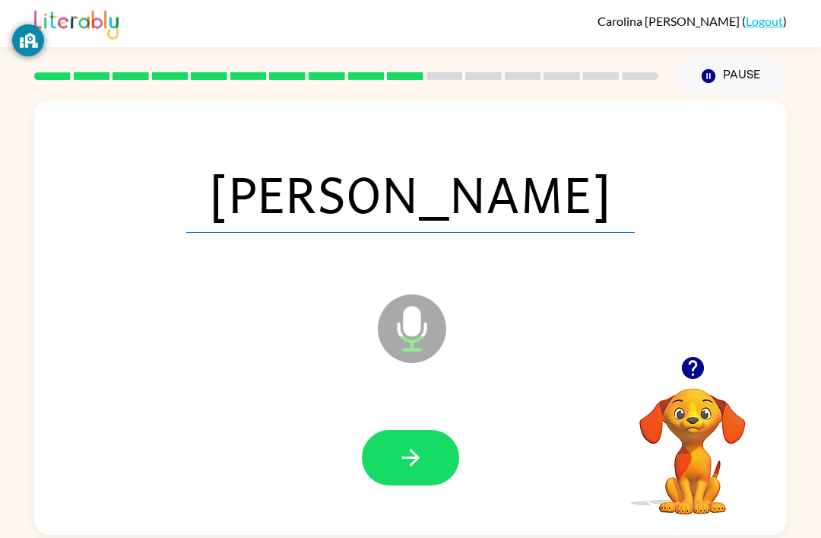
click at [409, 299] on icon at bounding box center [412, 328] width 68 height 68
click at [407, 326] on icon "Microphone The Microphone is here when it is your turn to talk" at bounding box center [488, 348] width 228 height 114
click at [406, 326] on icon "Microphone The Microphone is here when it is your turn to talk" at bounding box center [488, 348] width 228 height 114
click at [401, 345] on icon at bounding box center [412, 328] width 68 height 68
click at [414, 471] on icon "button" at bounding box center [411, 457] width 27 height 27
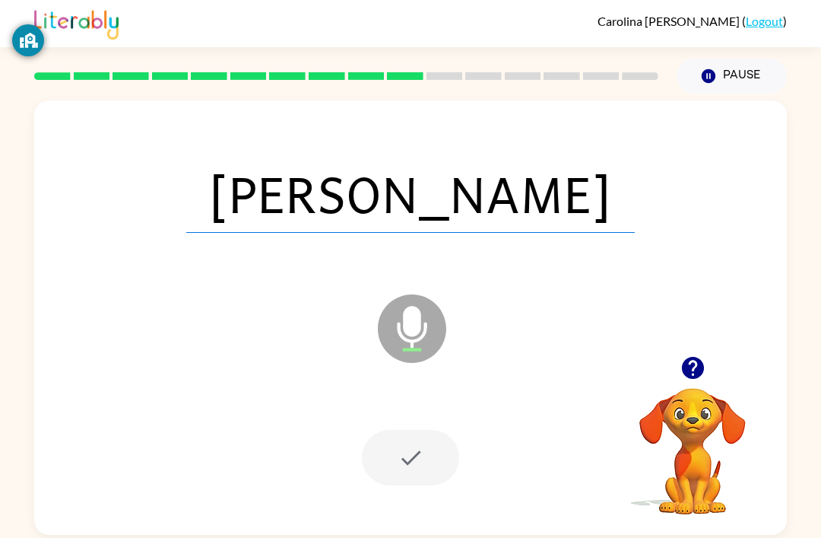
click at [421, 461] on div at bounding box center [410, 458] width 97 height 56
click at [420, 460] on div at bounding box center [410, 458] width 97 height 56
click at [411, 458] on div at bounding box center [410, 458] width 97 height 56
click at [411, 457] on div at bounding box center [410, 458] width 97 height 56
click at [406, 448] on div at bounding box center [410, 458] width 97 height 56
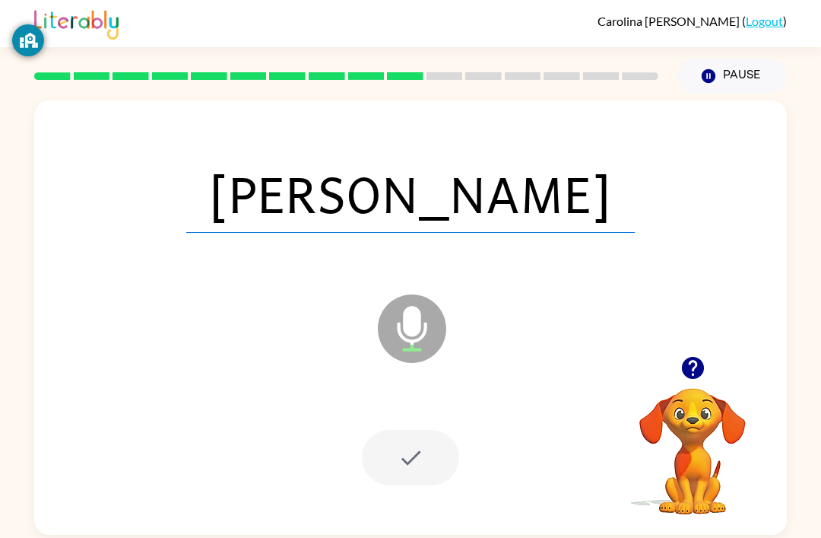
click at [405, 447] on div at bounding box center [410, 458] width 97 height 56
click at [399, 447] on div at bounding box center [410, 458] width 97 height 56
click at [398, 447] on div at bounding box center [410, 458] width 97 height 56
click at [404, 488] on div at bounding box center [410, 457] width 723 height 125
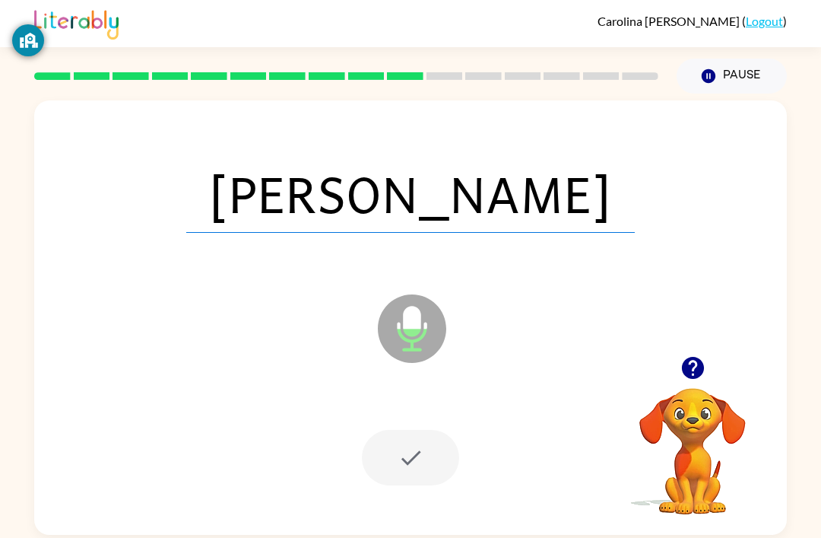
click at [411, 462] on div at bounding box center [410, 458] width 97 height 56
click at [406, 348] on icon at bounding box center [412, 328] width 68 height 68
click at [418, 317] on icon "Microphone The Microphone is here when it is your turn to talk" at bounding box center [488, 348] width 228 height 114
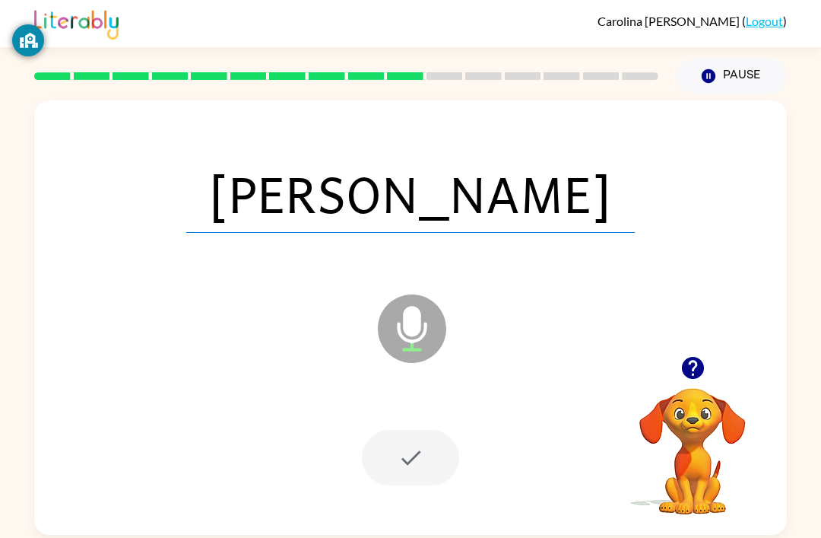
click at [353, 523] on div "[PERSON_NAME] Microphone The Microphone is here when it is your turn to talk" at bounding box center [410, 317] width 753 height 434
click at [408, 475] on div at bounding box center [410, 458] width 97 height 56
click at [678, 453] on video "Your browser must support playing .mp4 files to use Literably. Please try using…" at bounding box center [693, 440] width 152 height 152
click at [688, 439] on video "Your browser must support playing .mp4 files to use Literably. Please try using…" at bounding box center [693, 440] width 152 height 152
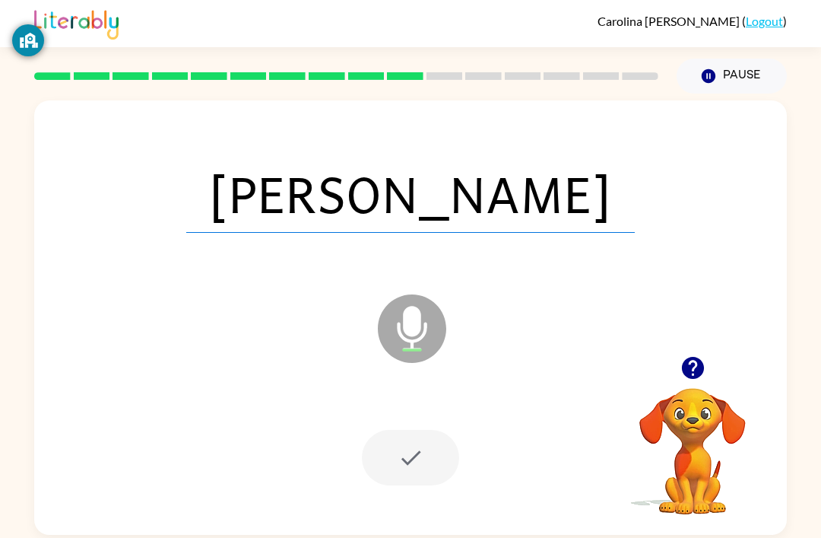
click at [688, 439] on video "Your browser must support playing .mp4 files to use Literably. Please try using…" at bounding box center [693, 440] width 152 height 152
click at [700, 366] on icon "button" at bounding box center [692, 368] width 22 height 22
click at [409, 466] on icon "button" at bounding box center [411, 457] width 27 height 27
click at [678, 366] on button "button" at bounding box center [693, 367] width 39 height 39
click at [424, 444] on button "button" at bounding box center [410, 458] width 97 height 56
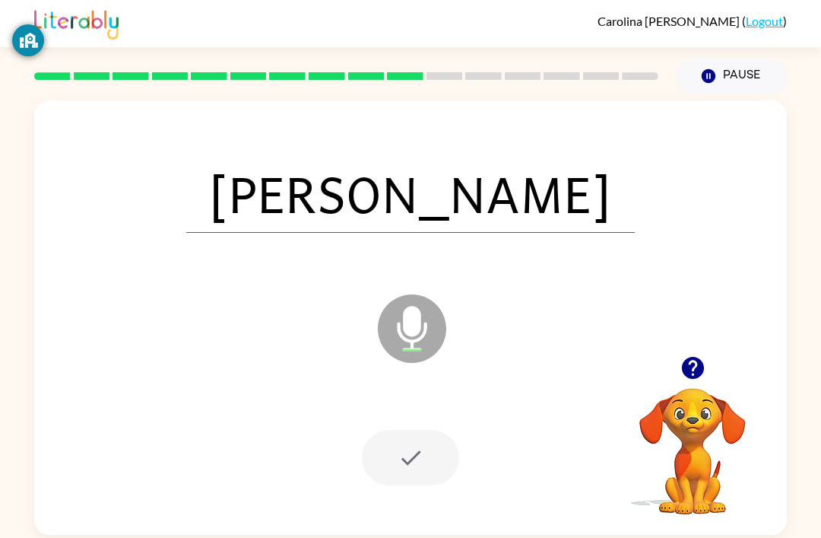
click at [401, 476] on div at bounding box center [410, 458] width 97 height 56
click at [397, 472] on div at bounding box center [410, 458] width 97 height 56
click at [710, 367] on button "button" at bounding box center [693, 367] width 39 height 39
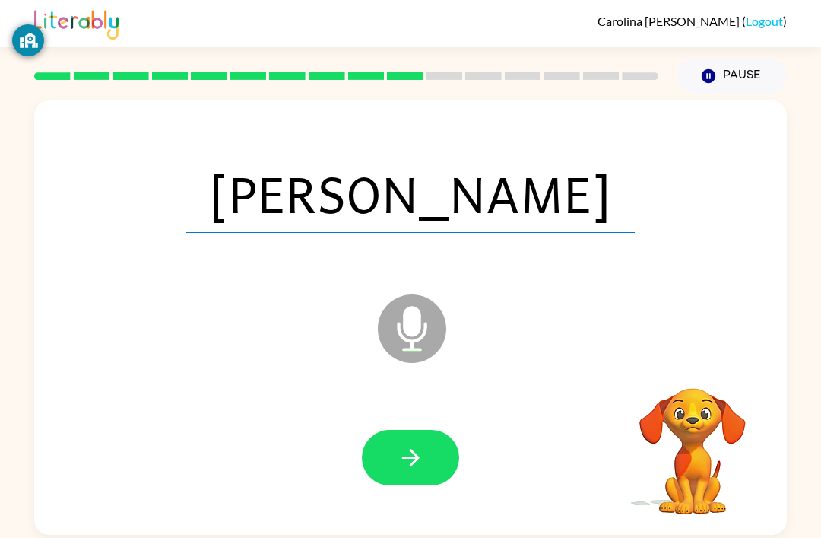
click at [672, 377] on video "Your browser must support playing .mp4 files to use Literably. Please try using…" at bounding box center [693, 440] width 152 height 152
click at [418, 468] on icon "button" at bounding box center [411, 457] width 27 height 27
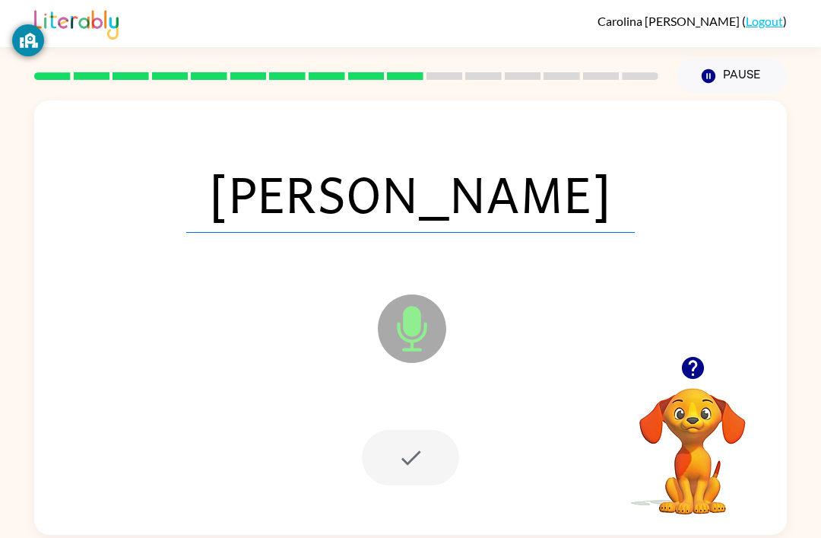
click at [697, 379] on icon "button" at bounding box center [692, 368] width 22 height 22
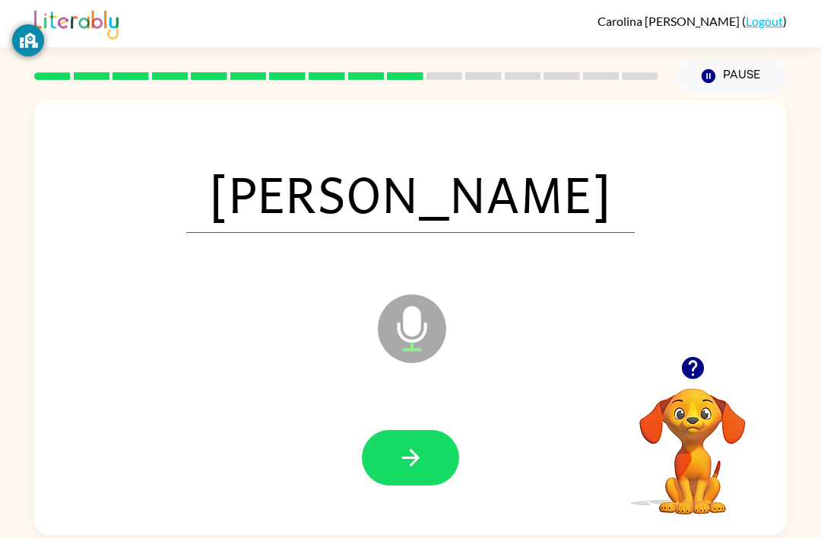
click at [429, 448] on button "button" at bounding box center [410, 458] width 97 height 56
click at [414, 460] on div at bounding box center [410, 458] width 97 height 56
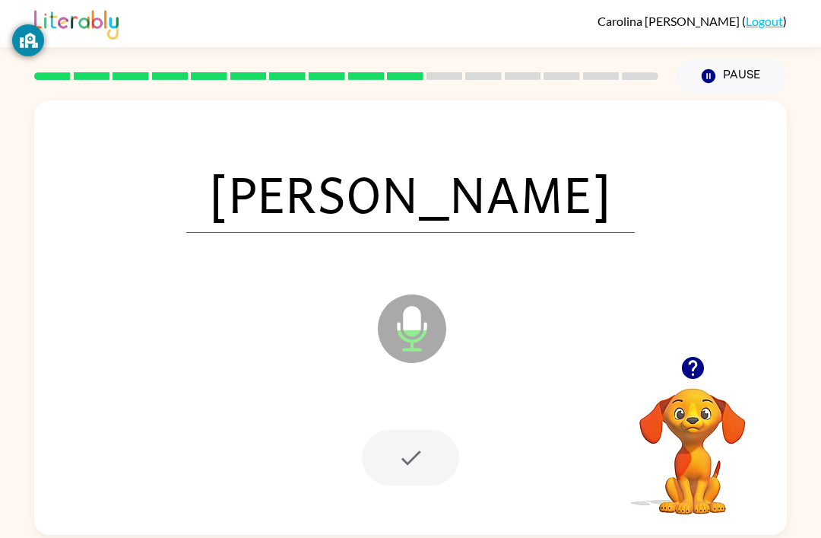
click at [421, 494] on div at bounding box center [410, 457] width 723 height 125
click at [423, 456] on div at bounding box center [410, 458] width 97 height 56
click at [695, 362] on icon "button" at bounding box center [692, 368] width 22 height 22
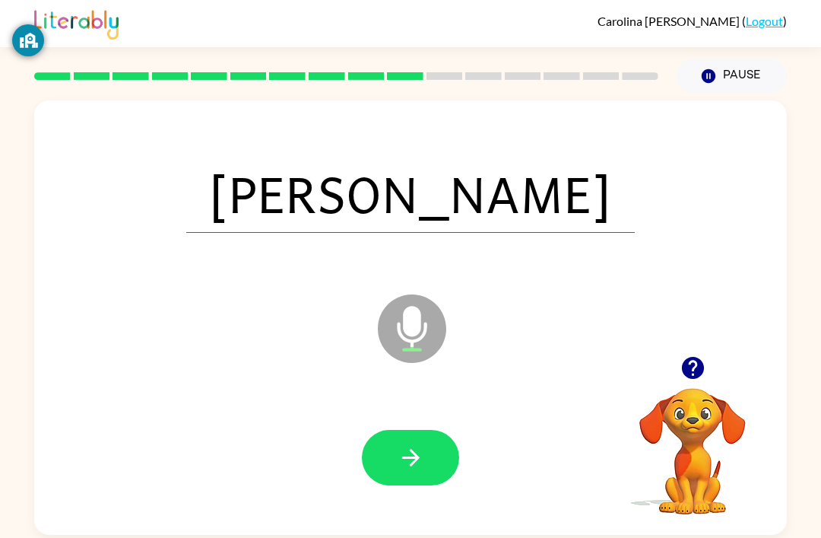
click at [413, 465] on icon "button" at bounding box center [410, 457] width 17 height 17
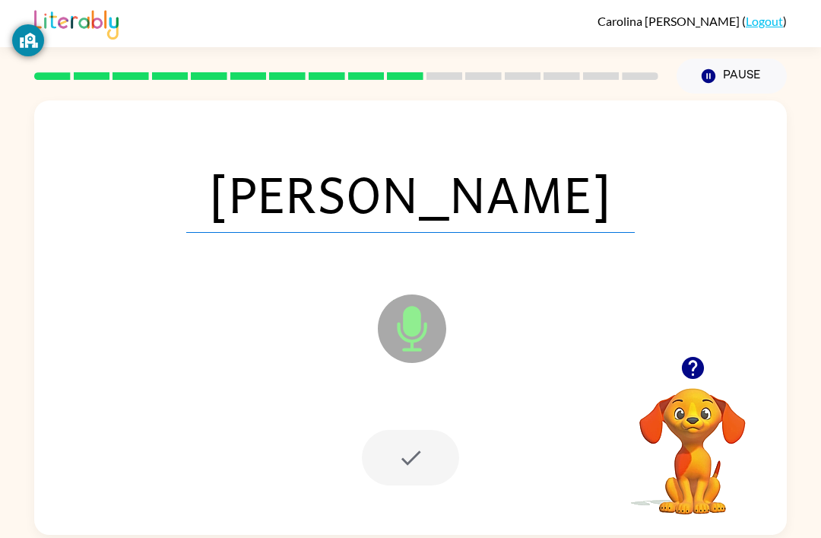
click at [694, 376] on icon "button" at bounding box center [693, 367] width 27 height 27
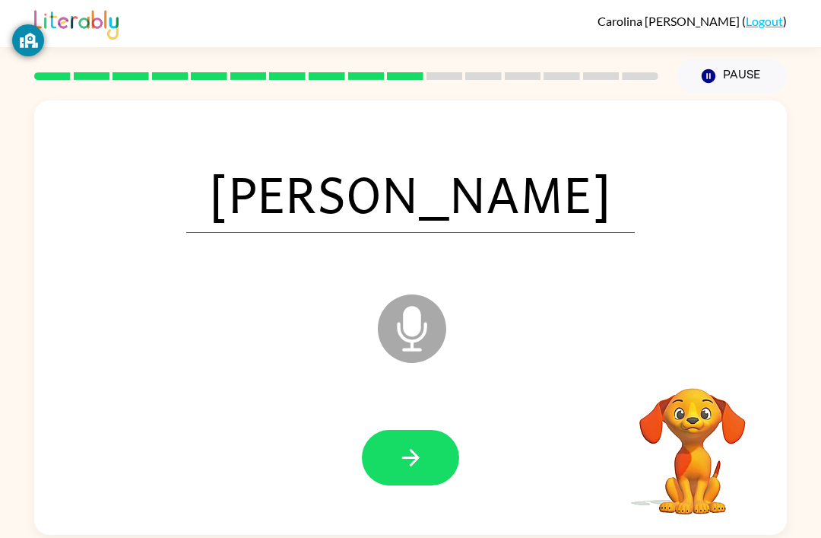
click at [681, 373] on video "Your browser must support playing .mp4 files to use Literably. Please try using…" at bounding box center [693, 440] width 152 height 152
click at [430, 442] on button "button" at bounding box center [410, 458] width 97 height 56
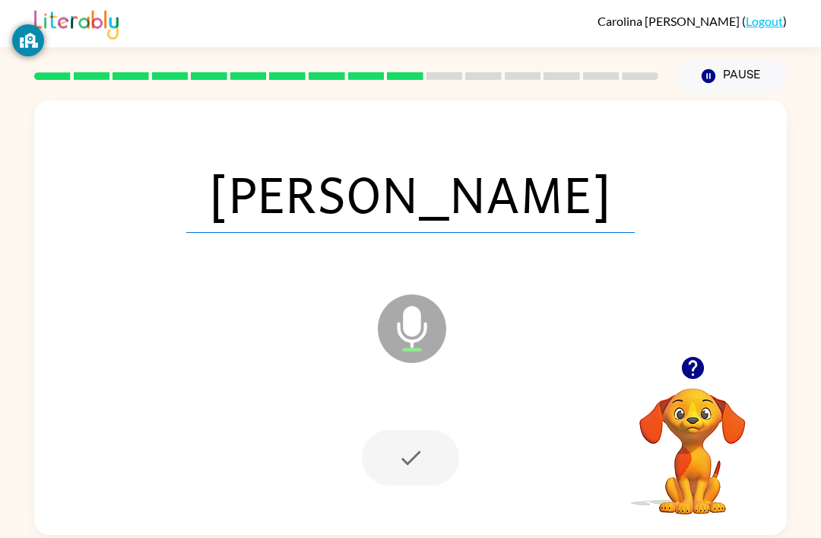
click at [430, 464] on div at bounding box center [410, 458] width 97 height 56
click at [394, 448] on div at bounding box center [410, 458] width 97 height 56
click at [371, 443] on div at bounding box center [410, 458] width 97 height 56
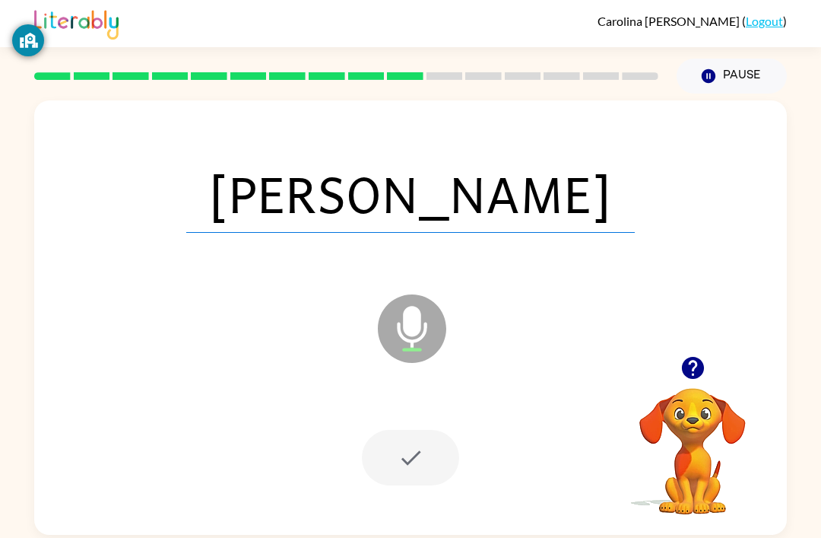
scroll to position [0, 0]
click at [690, 379] on icon "button" at bounding box center [692, 368] width 22 height 22
click at [439, 452] on button "button" at bounding box center [410, 458] width 97 height 56
click at [408, 348] on icon at bounding box center [412, 328] width 68 height 68
click at [408, 347] on icon at bounding box center [412, 328] width 68 height 68
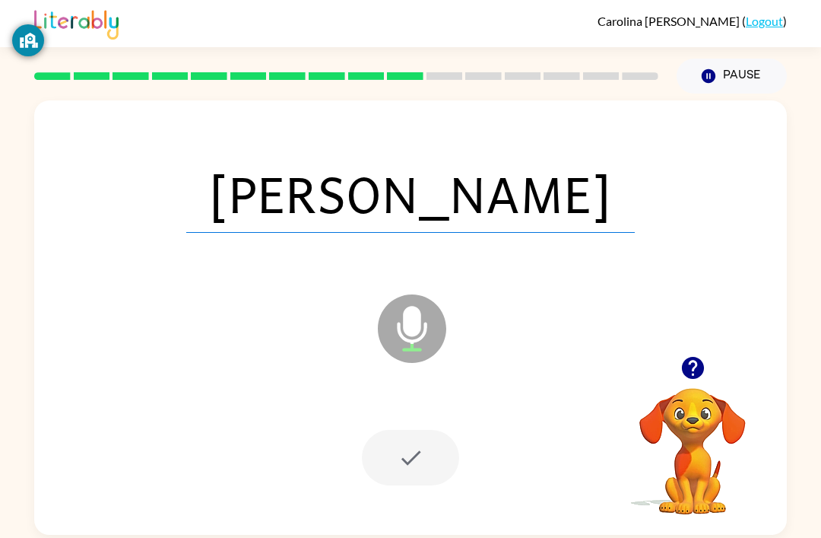
click at [417, 348] on icon at bounding box center [412, 328] width 68 height 68
click at [689, 376] on icon "button" at bounding box center [692, 368] width 22 height 22
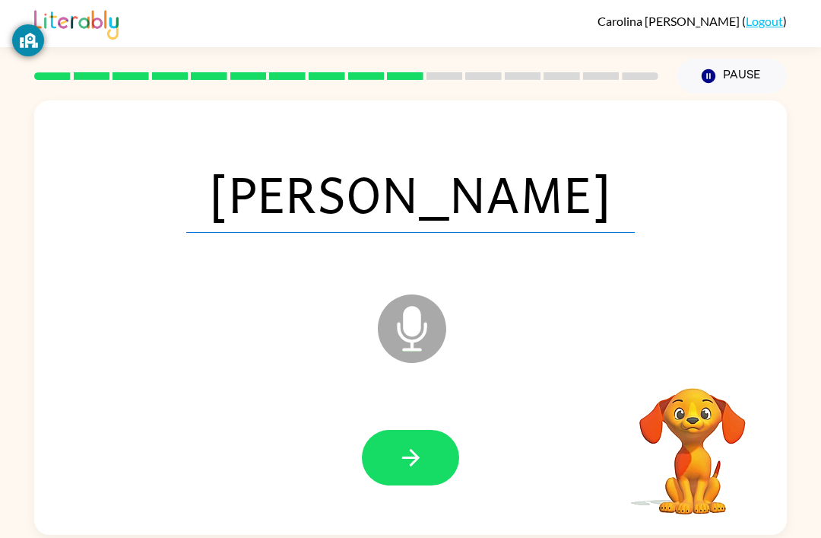
click at [720, 75] on button "Pause Pause" at bounding box center [732, 76] width 110 height 35
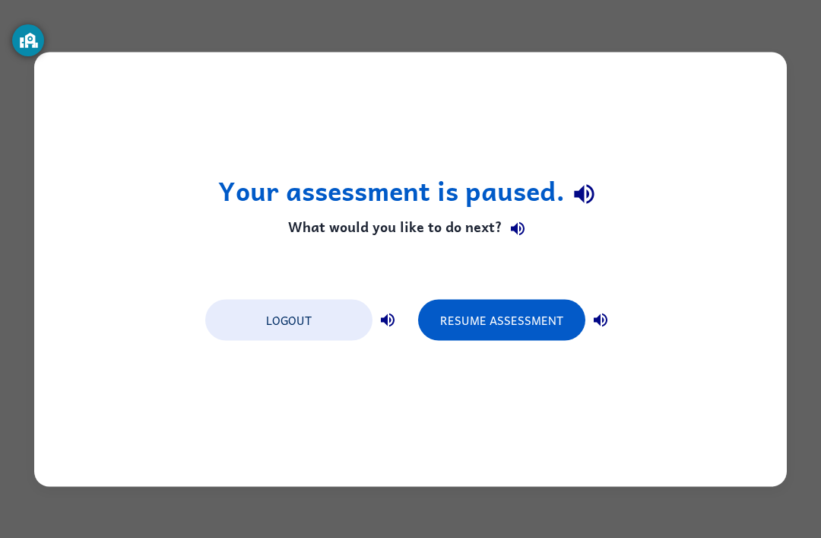
click at [518, 314] on button "Resume Assessment" at bounding box center [501, 319] width 167 height 41
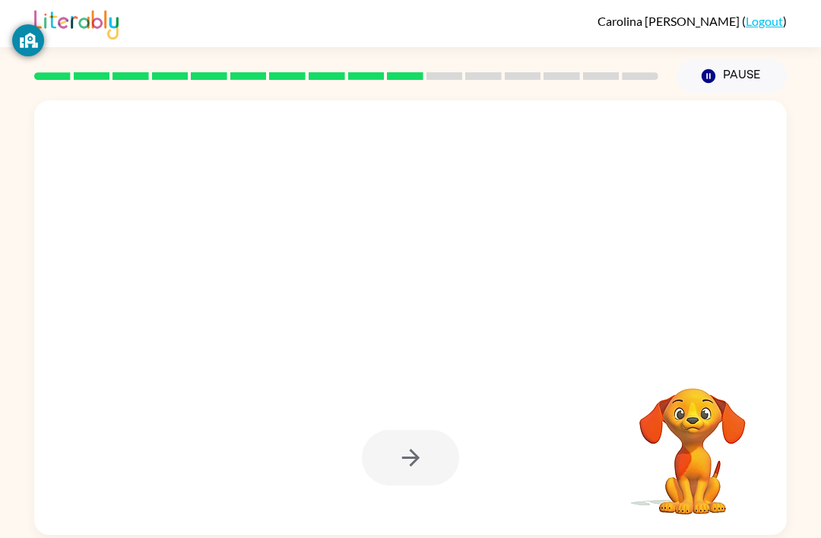
click at [8, 522] on div "Your browser must support playing .mp4 files to use Literably. Please try using…" at bounding box center [410, 314] width 821 height 441
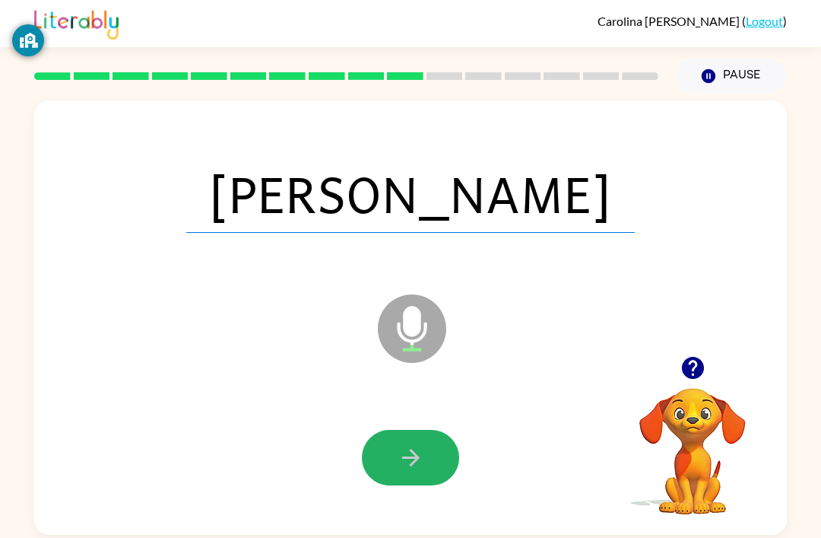
click at [418, 464] on icon "button" at bounding box center [411, 457] width 27 height 27
click at [728, 68] on button "Pause Pause" at bounding box center [732, 76] width 110 height 35
